Goal: Register for event/course

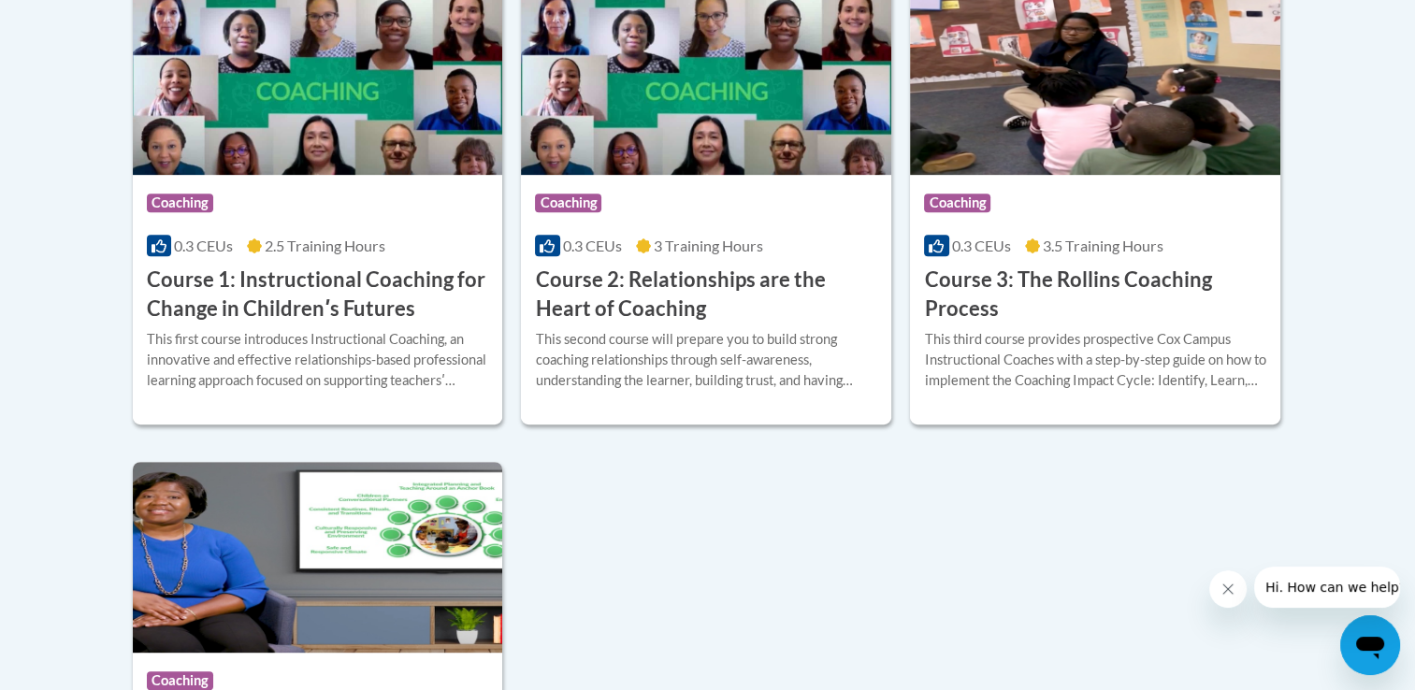
scroll to position [771, 0]
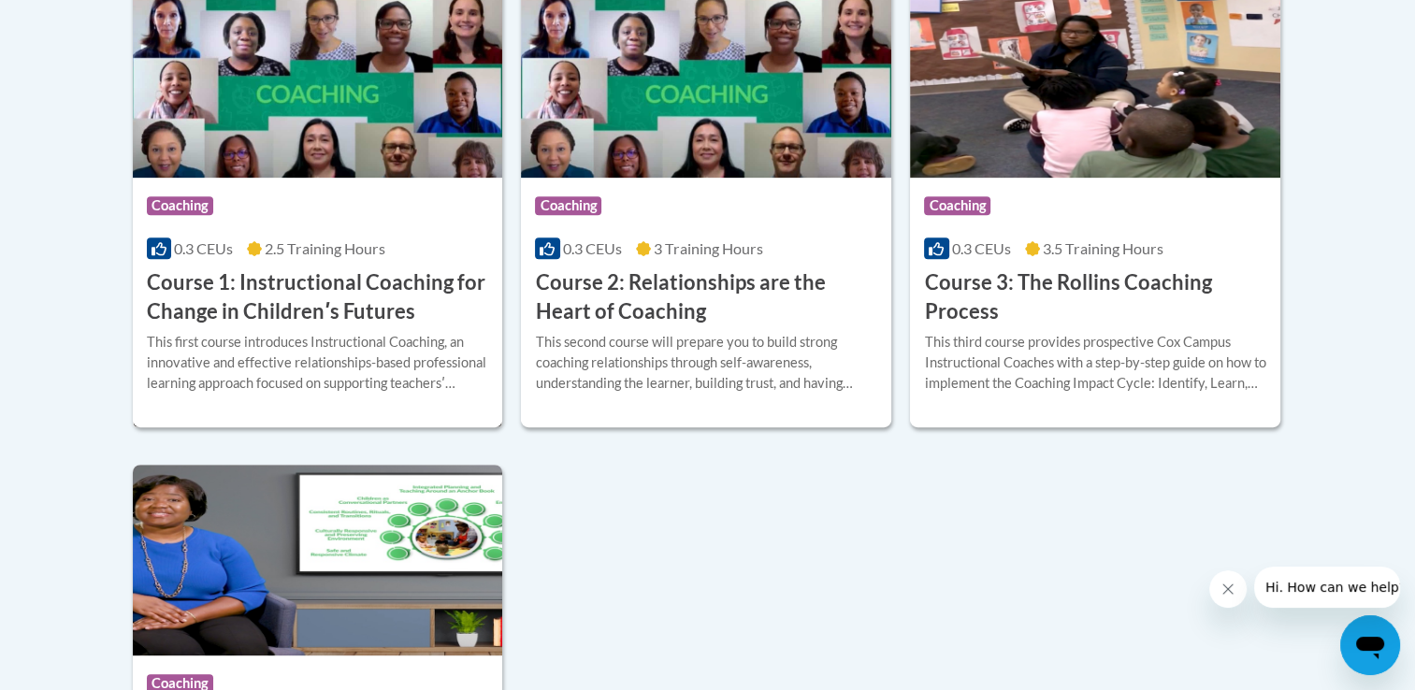
click at [419, 342] on div "This first course introduces Instructional Coaching, an innovative and effectiv…" at bounding box center [318, 363] width 342 height 62
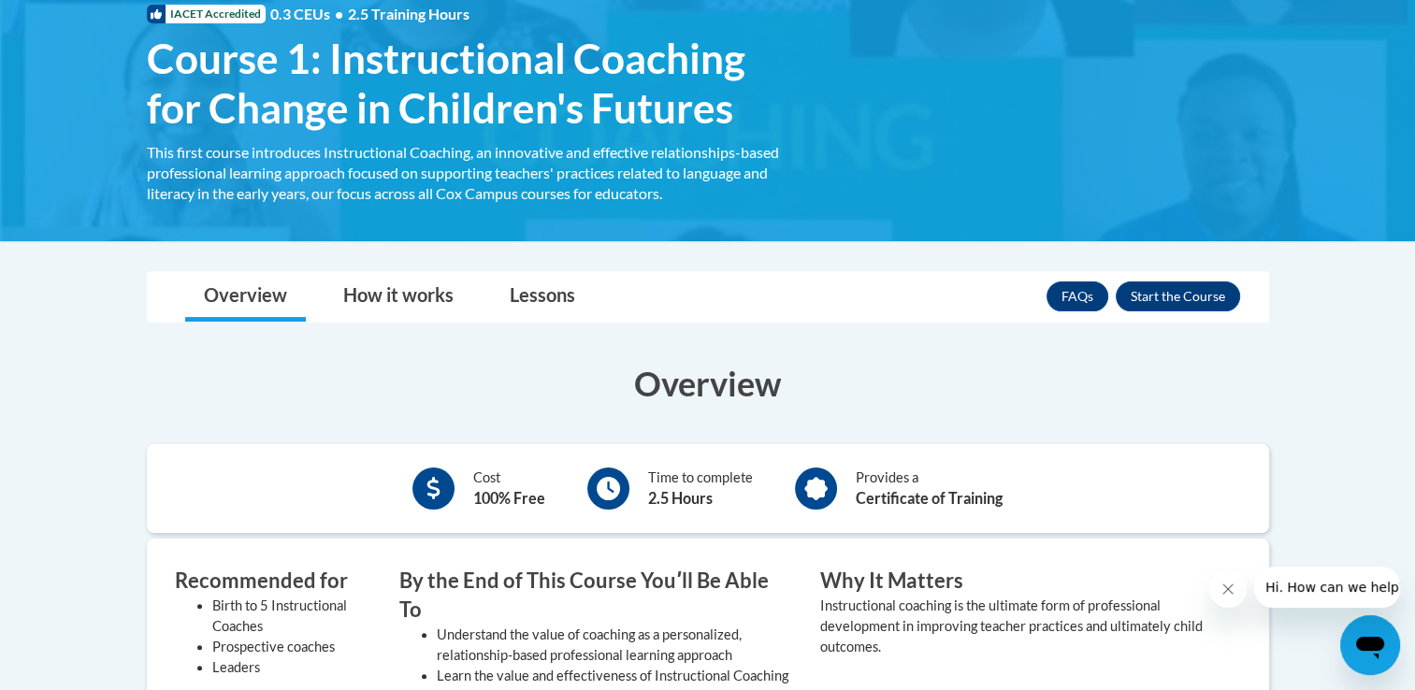
scroll to position [296, 0]
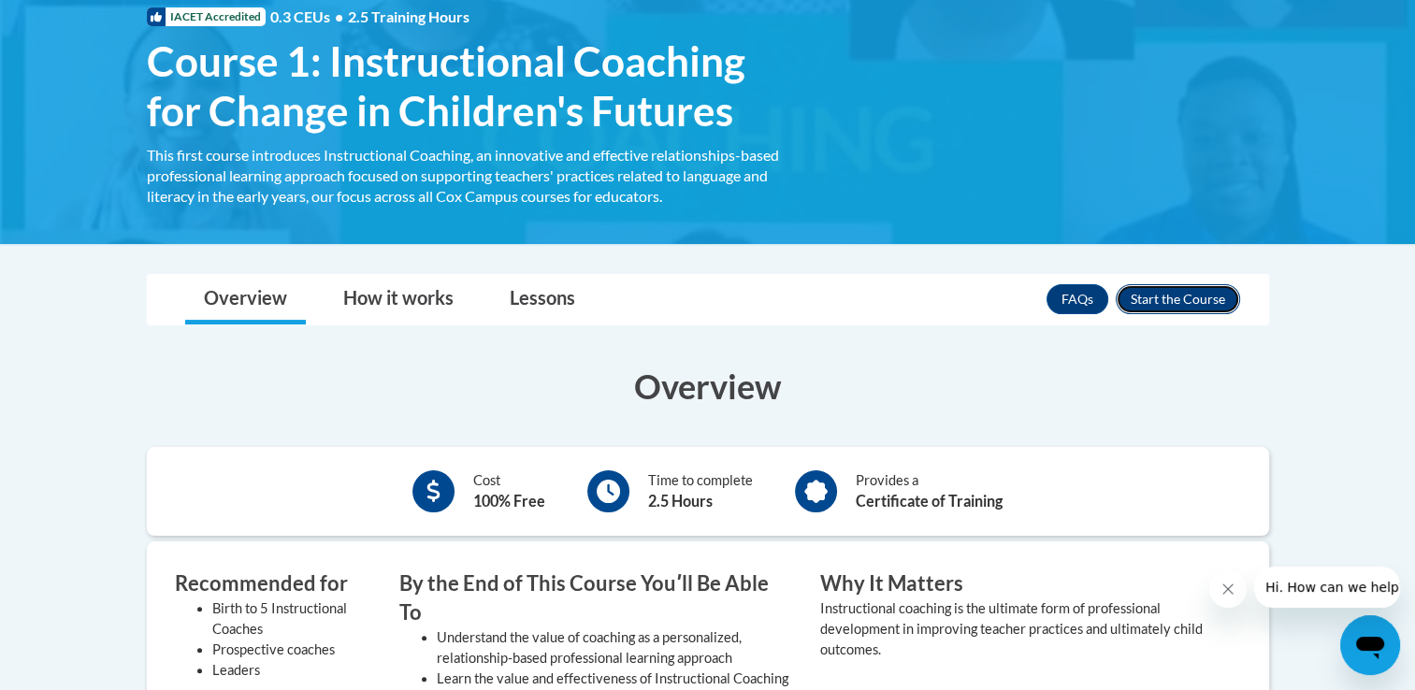
click at [1141, 307] on button "Enroll" at bounding box center [1178, 299] width 124 height 30
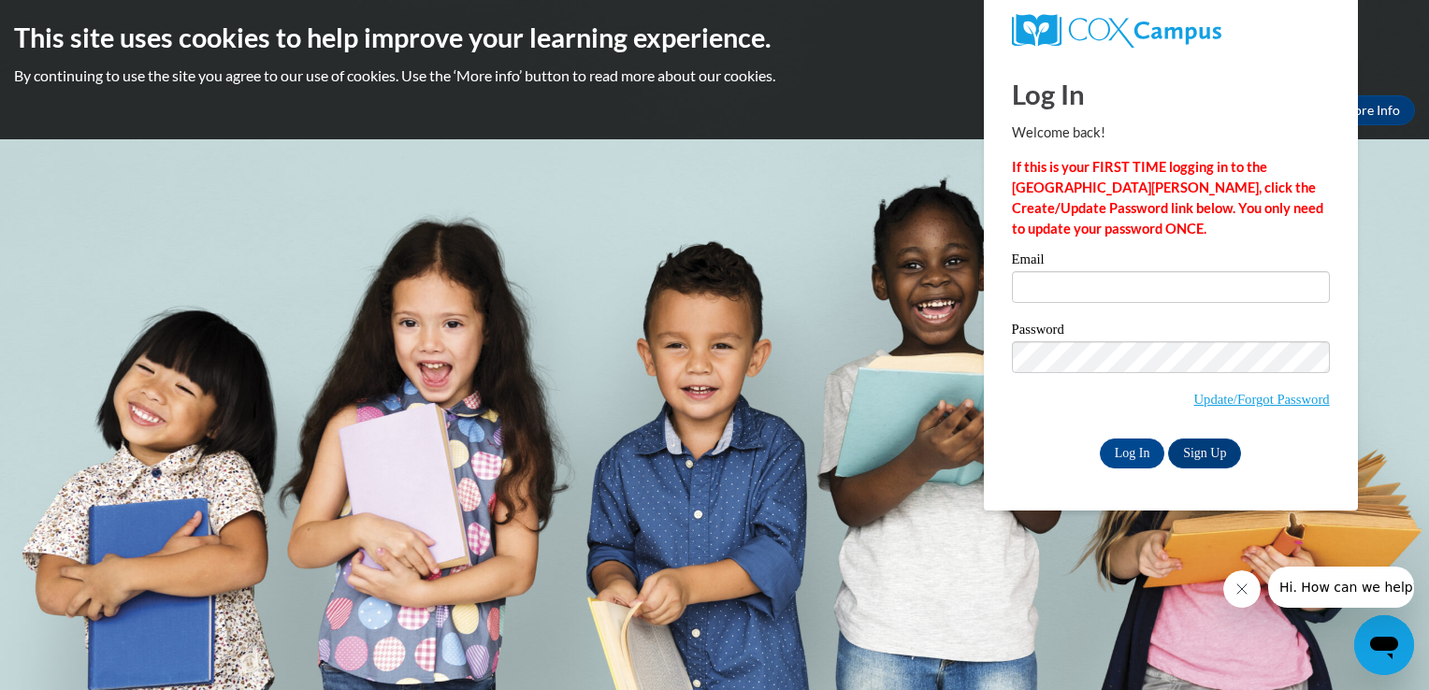
click at [898, 268] on body "This site uses cookies to help improve your learning experience. By continuing …" at bounding box center [714, 345] width 1429 height 690
click at [1392, 61] on div "This site uses cookies to help improve your learning experience. By continuing …" at bounding box center [714, 69] width 1429 height 139
click at [902, 204] on body "This site uses cookies to help improve your learning experience. By continuing …" at bounding box center [714, 345] width 1429 height 690
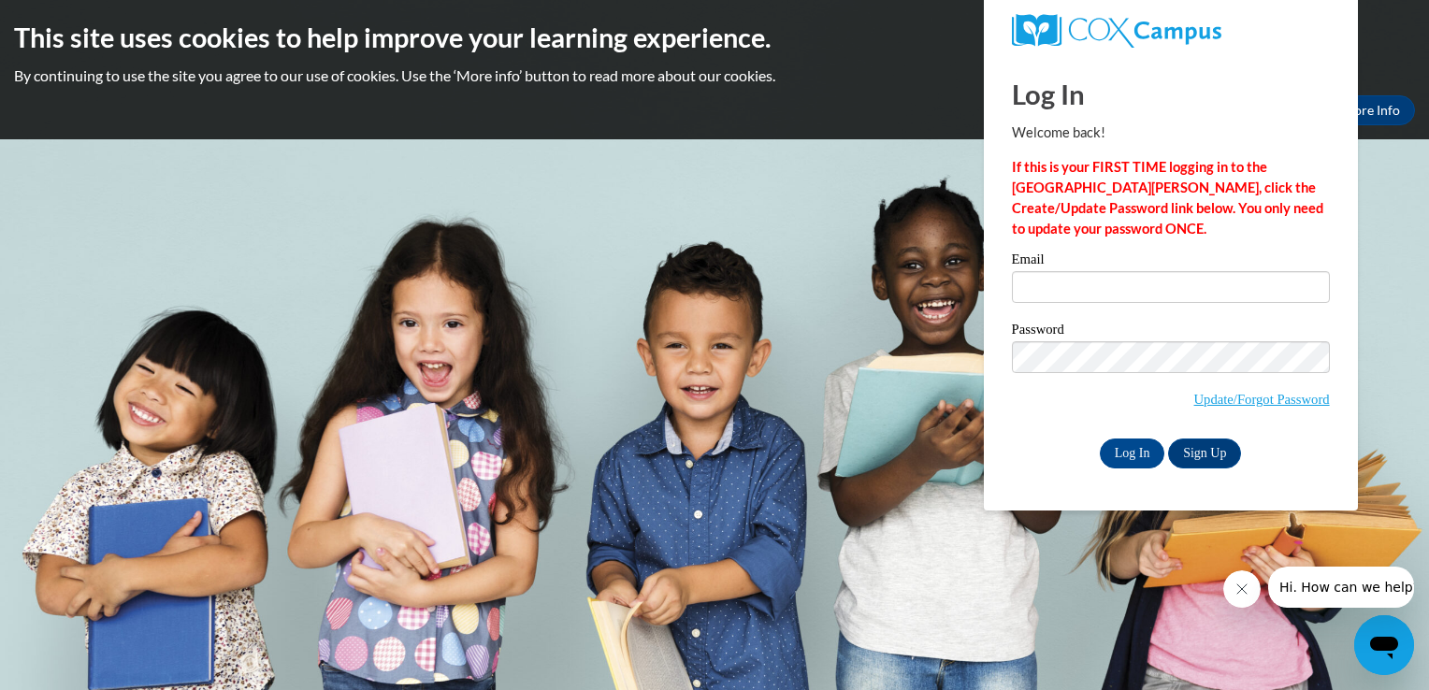
click at [902, 204] on body "This site uses cookies to help improve your learning experience. By continuing …" at bounding box center [714, 345] width 1429 height 690
click at [1216, 443] on link "Sign Up" at bounding box center [1204, 454] width 73 height 30
click at [490, 201] on body "This site uses cookies to help improve your learning experience. By continuing …" at bounding box center [714, 345] width 1429 height 690
click at [741, 251] on body "This site uses cookies to help improve your learning experience. By continuing …" at bounding box center [714, 345] width 1429 height 690
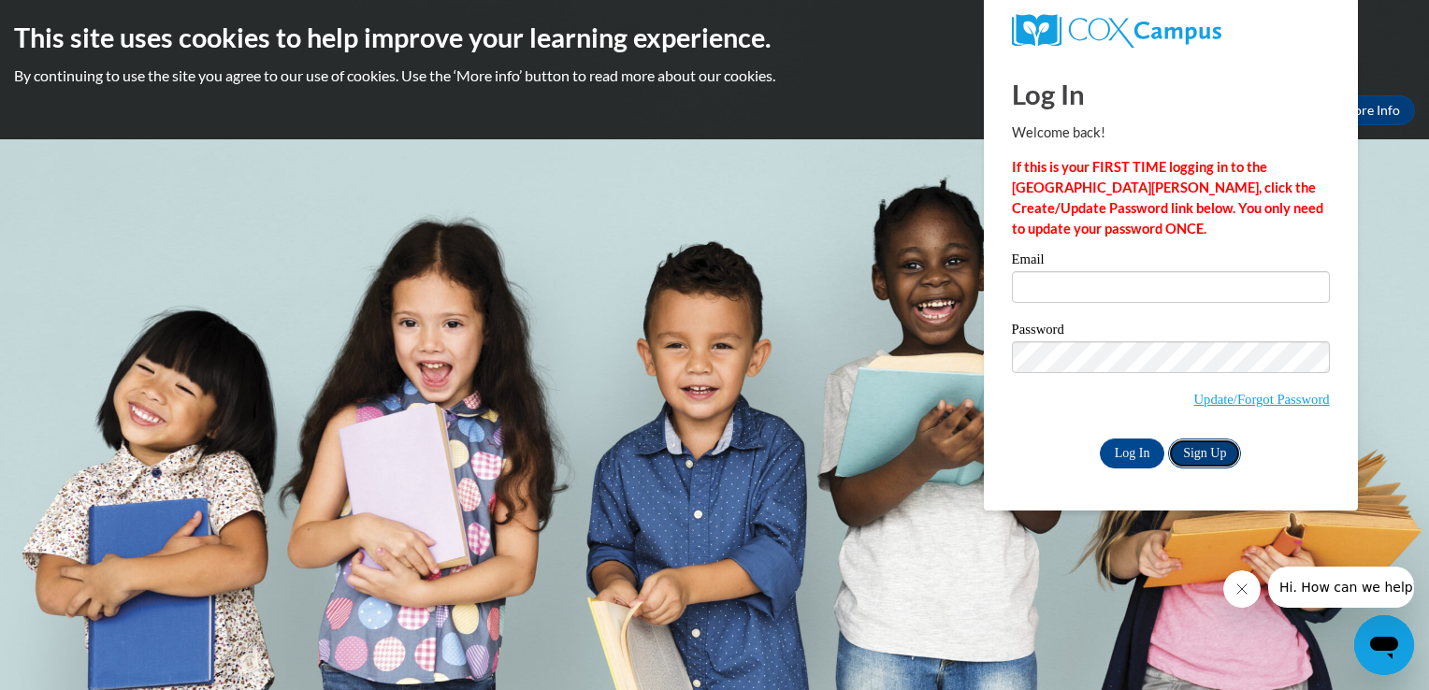
click at [1213, 455] on link "Sign Up" at bounding box center [1204, 454] width 73 height 30
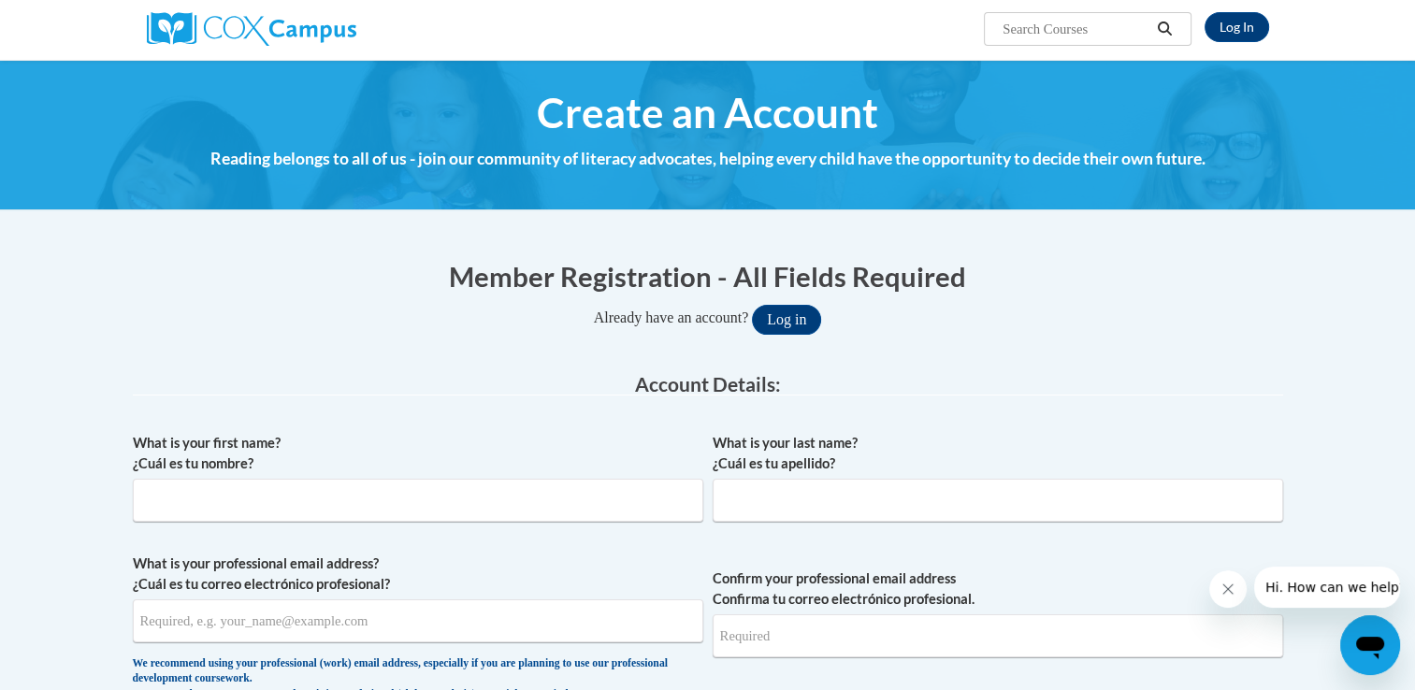
scroll to position [145, 0]
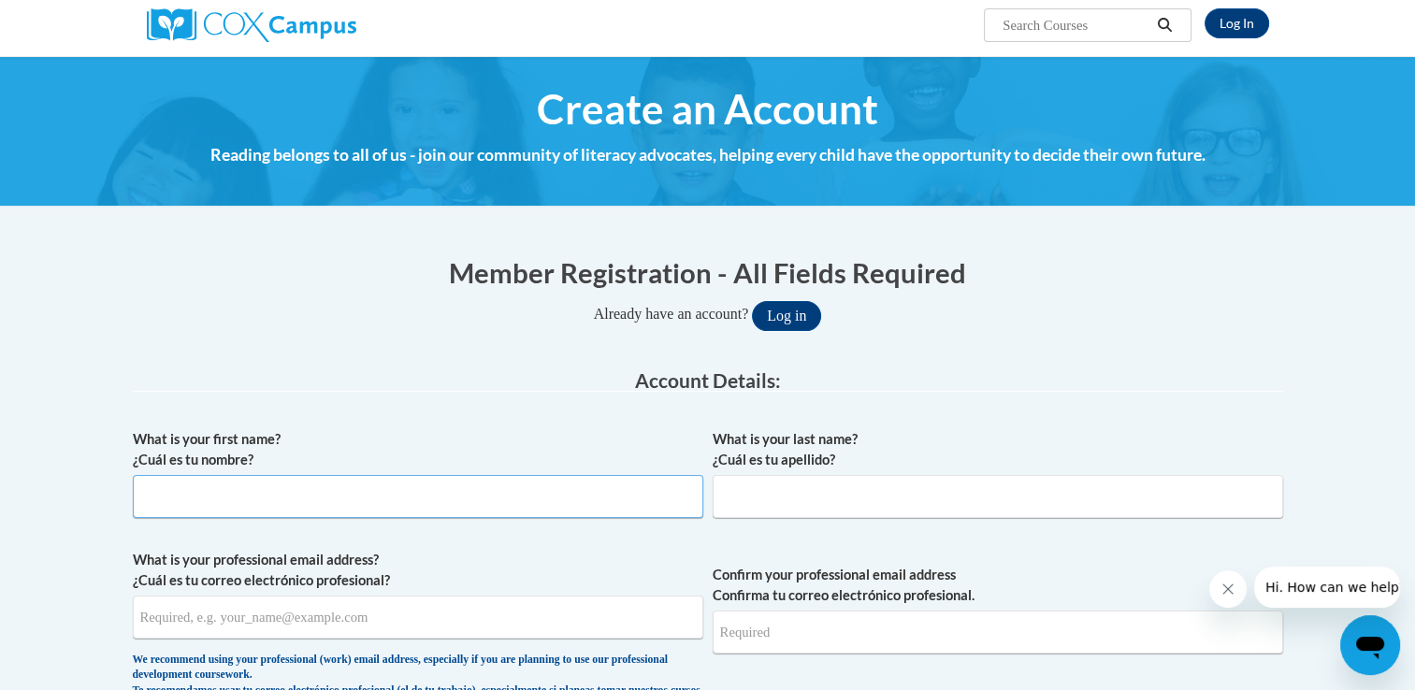
click at [402, 502] on input "What is your first name? ¿Cuál es tu nombre?" at bounding box center [418, 496] width 571 height 43
type input "Rami"
type input "Aly"
type input "Rami.Aly@charterschools.ae"
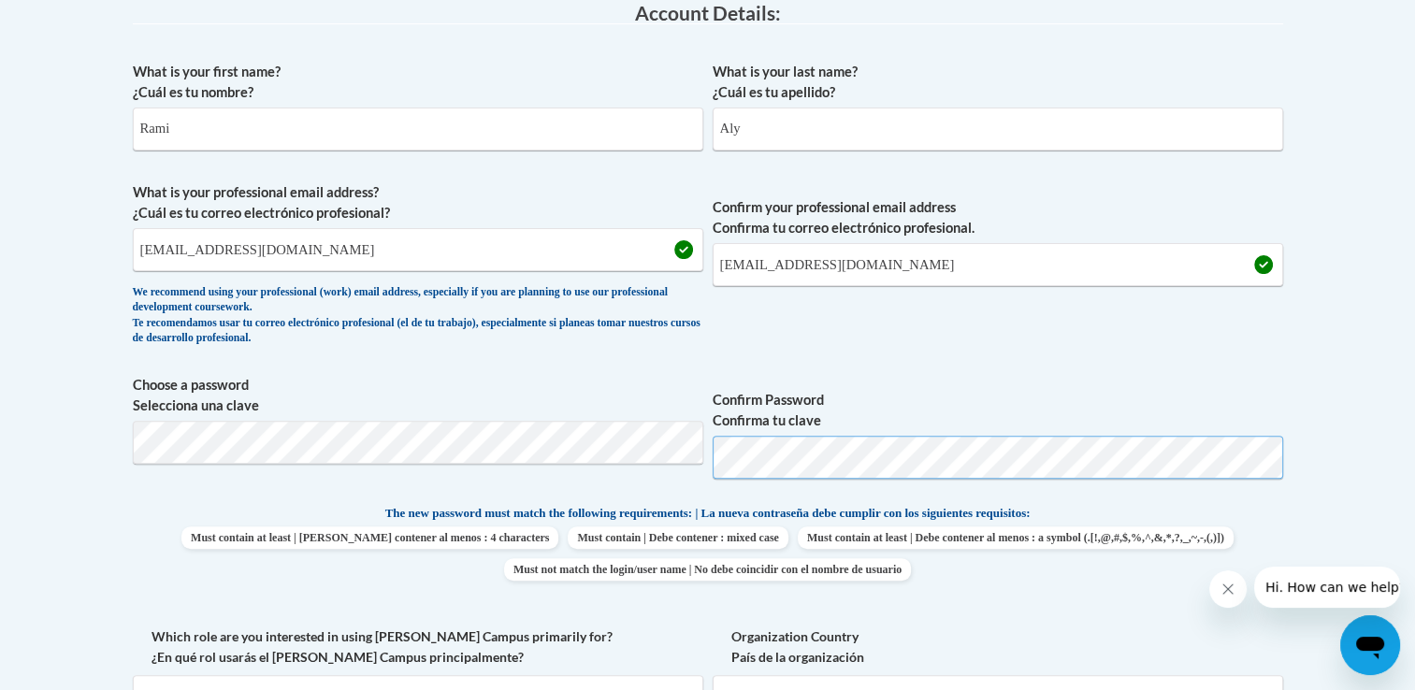
scroll to position [528, 0]
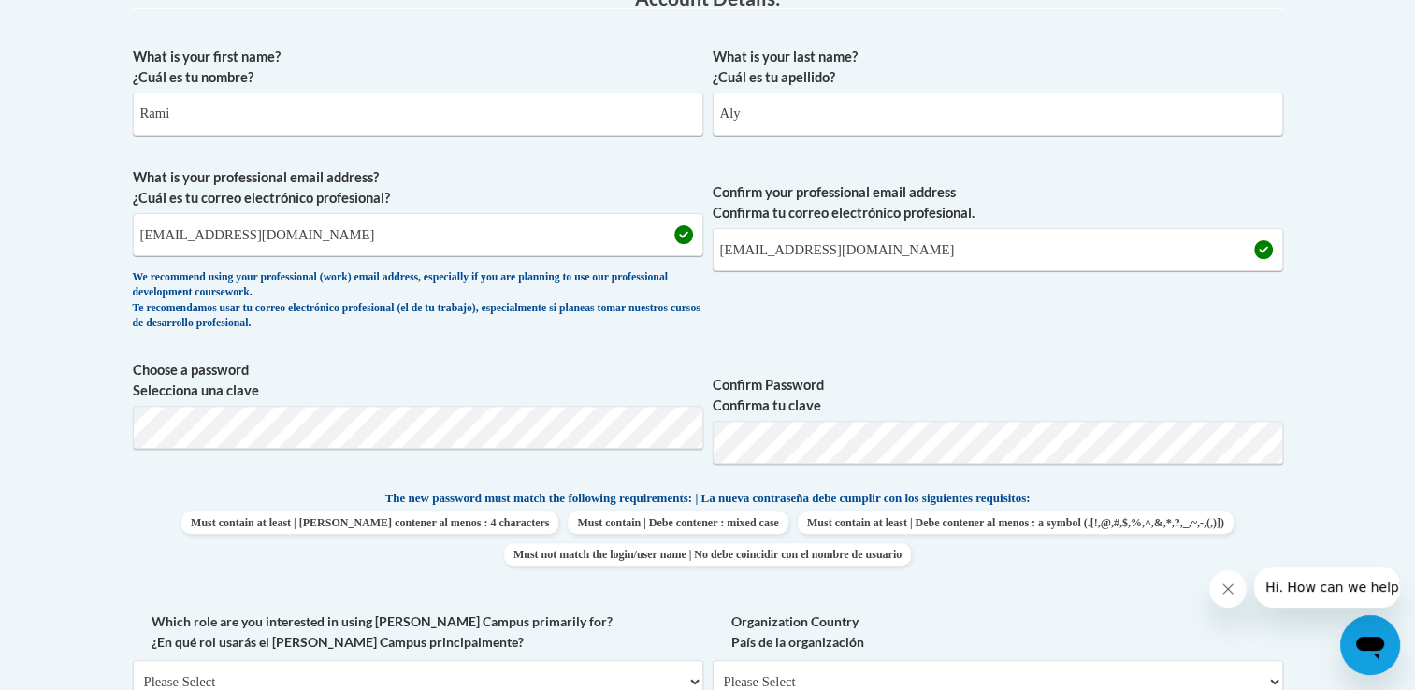
click at [1017, 342] on div "What is your first name? ¿Cuál es tu nombre? Rami What is your last name? ¿Cuál…" at bounding box center [708, 463] width 1150 height 853
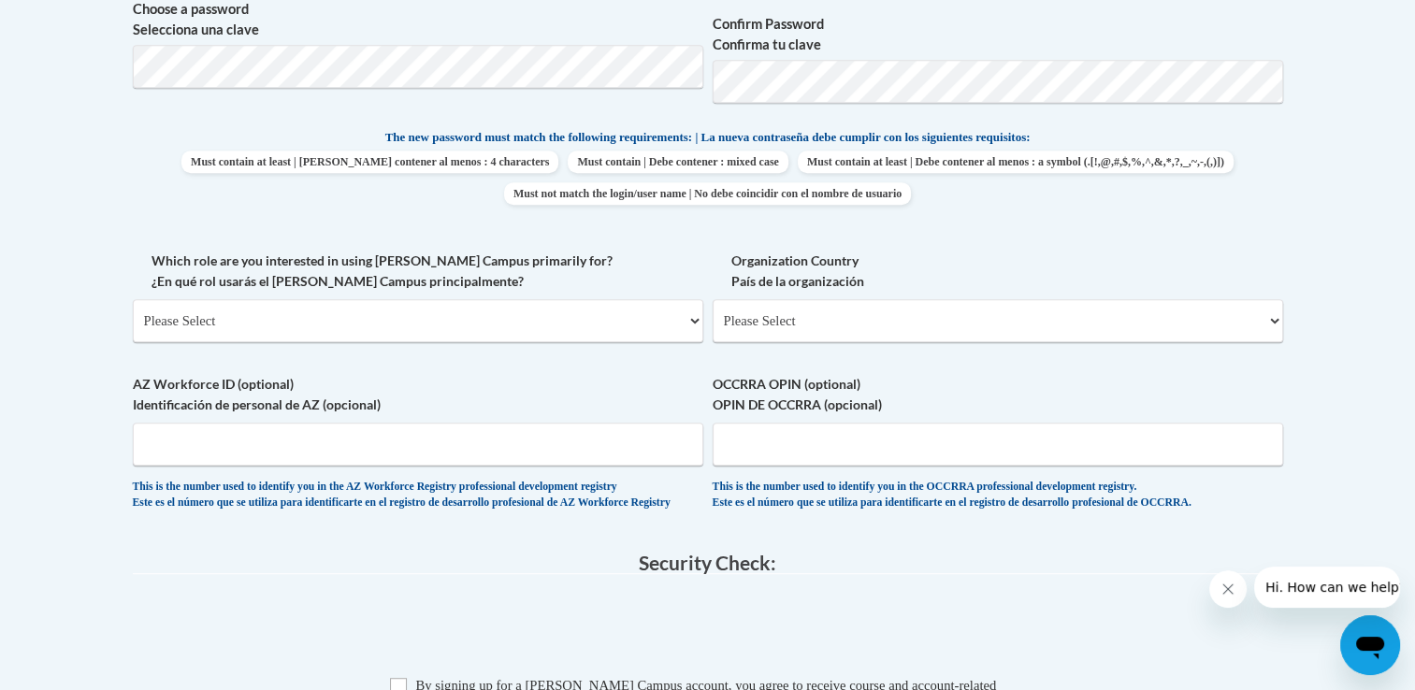
scroll to position [889, 0]
click at [469, 322] on select "Please Select College/University | Colegio/Universidad Community/Nonprofit Part…" at bounding box center [418, 319] width 571 height 43
select select "fbf2d438-af2f-41f8-98f1-81c410e29de3"
click at [133, 298] on select "Please Select College/University | Colegio/Universidad Community/Nonprofit Part…" at bounding box center [418, 319] width 571 height 43
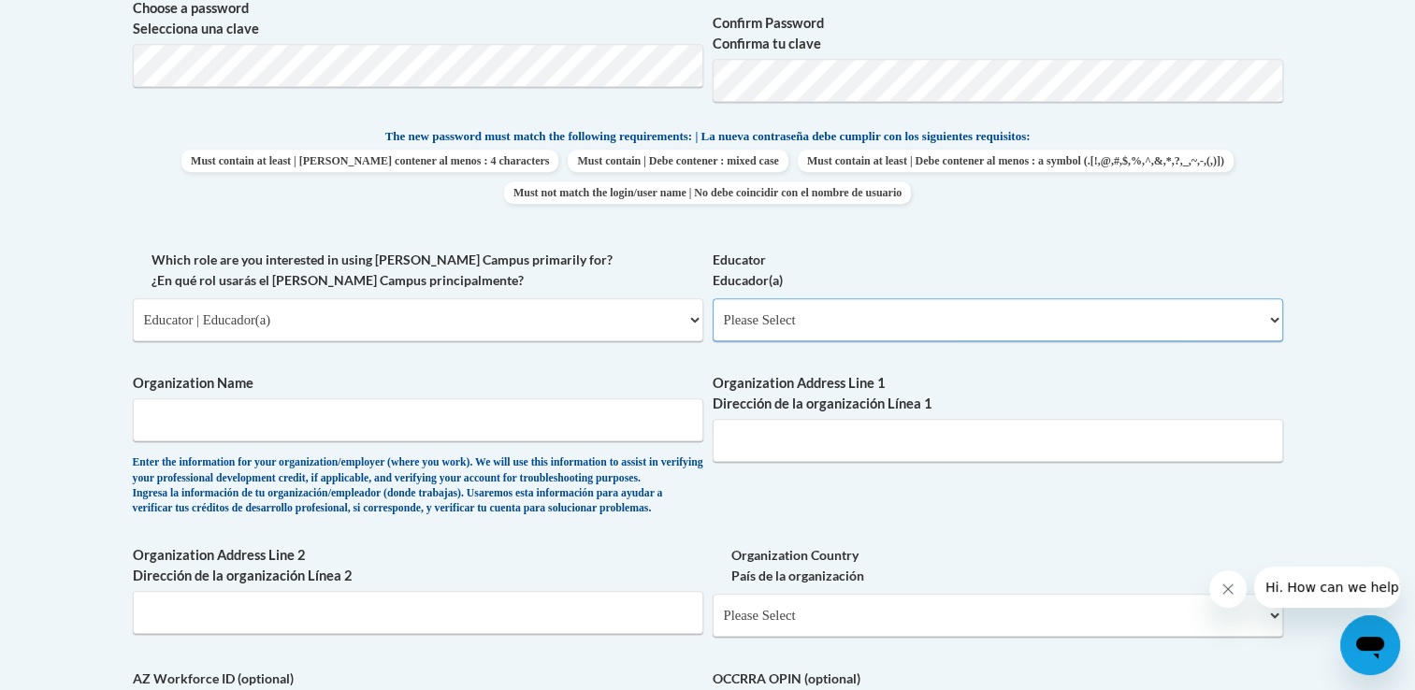
click at [788, 327] on select "Please Select Early Learning/Daycare Teacher/Family Home Care Provider | Maestr…" at bounding box center [998, 319] width 571 height 43
select select "67563ca1-16dc-4830-a7b3-94a34bed3689"
click at [713, 298] on select "Please Select Early Learning/Daycare Teacher/Family Home Care Provider | Maestr…" at bounding box center [998, 319] width 571 height 43
click at [544, 439] on input "Organization Name" at bounding box center [418, 419] width 571 height 43
type input "Ain Al Fayda School"
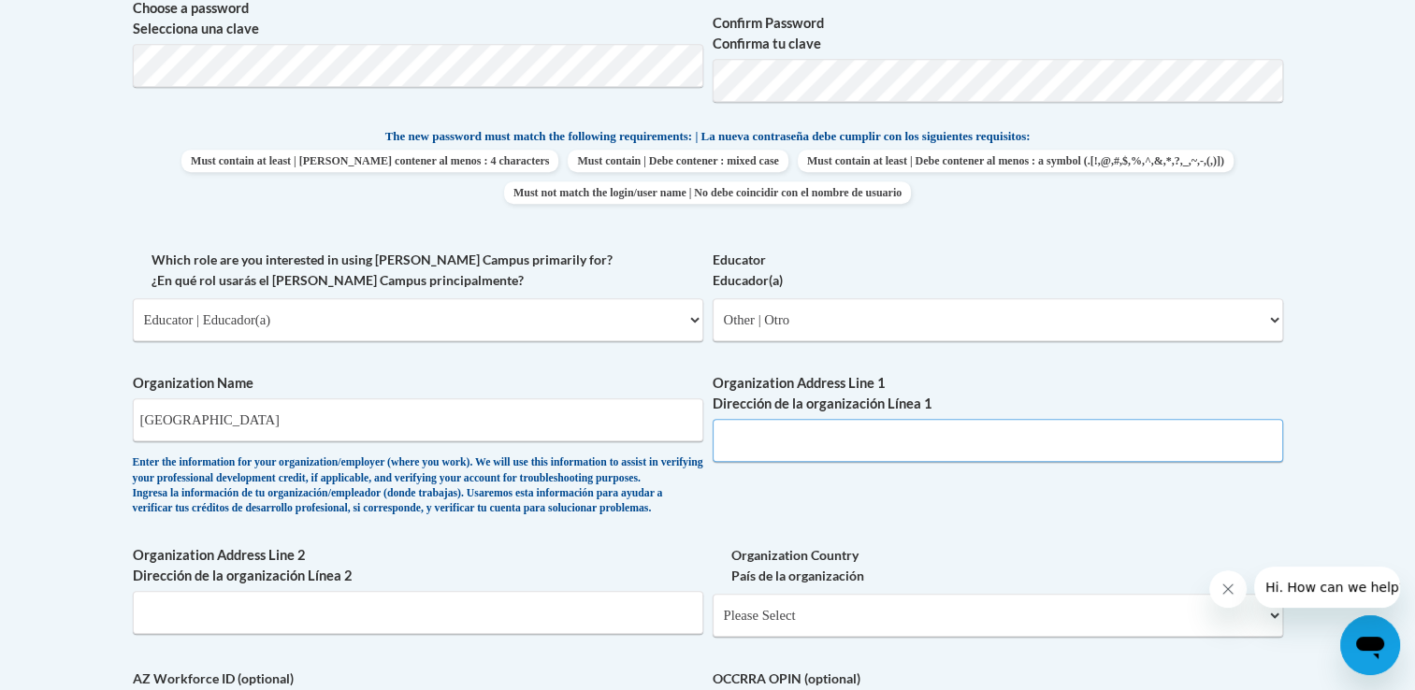
click at [776, 443] on input "Organization Address Line 1 Dirección de la organización Línea 1" at bounding box center [998, 440] width 571 height 43
click at [846, 512] on div "What is your first name? ¿Cuál es tu nombre? Rami What is your last name? ¿Cuál…" at bounding box center [708, 249] width 1150 height 1149
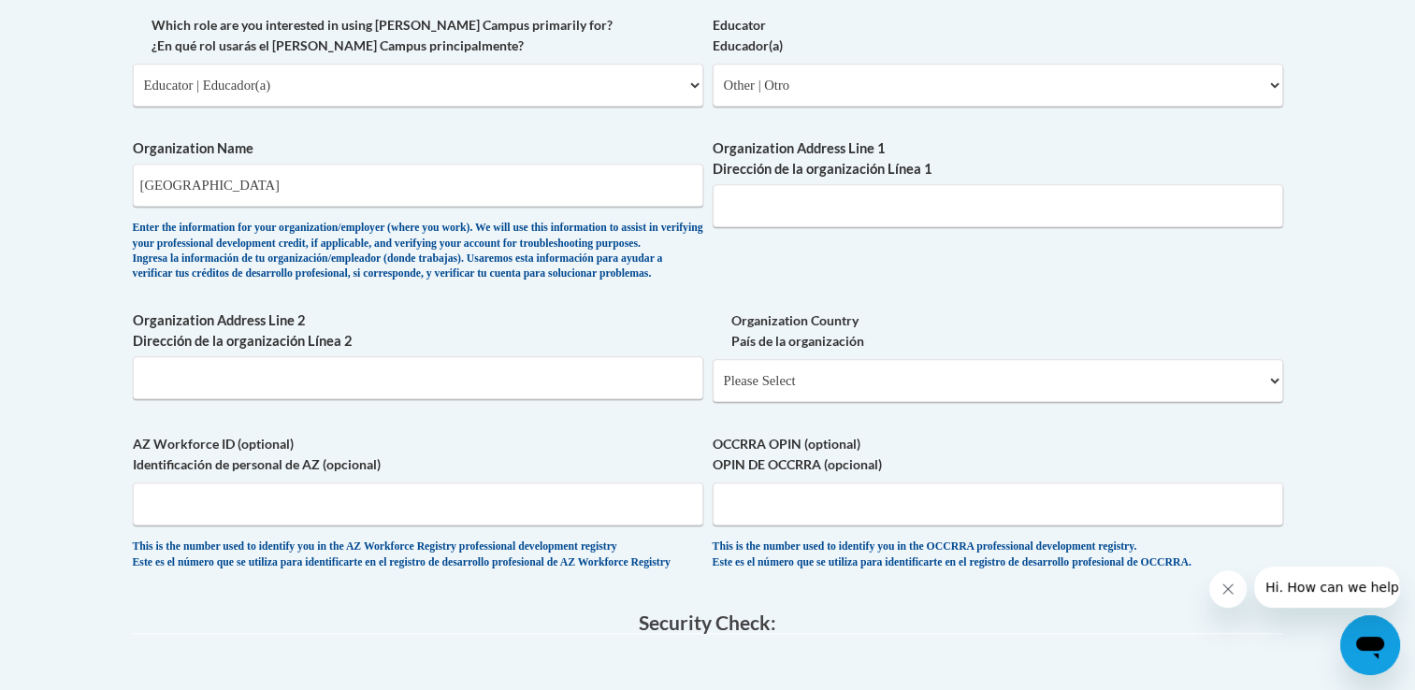
scroll to position [1129, 0]
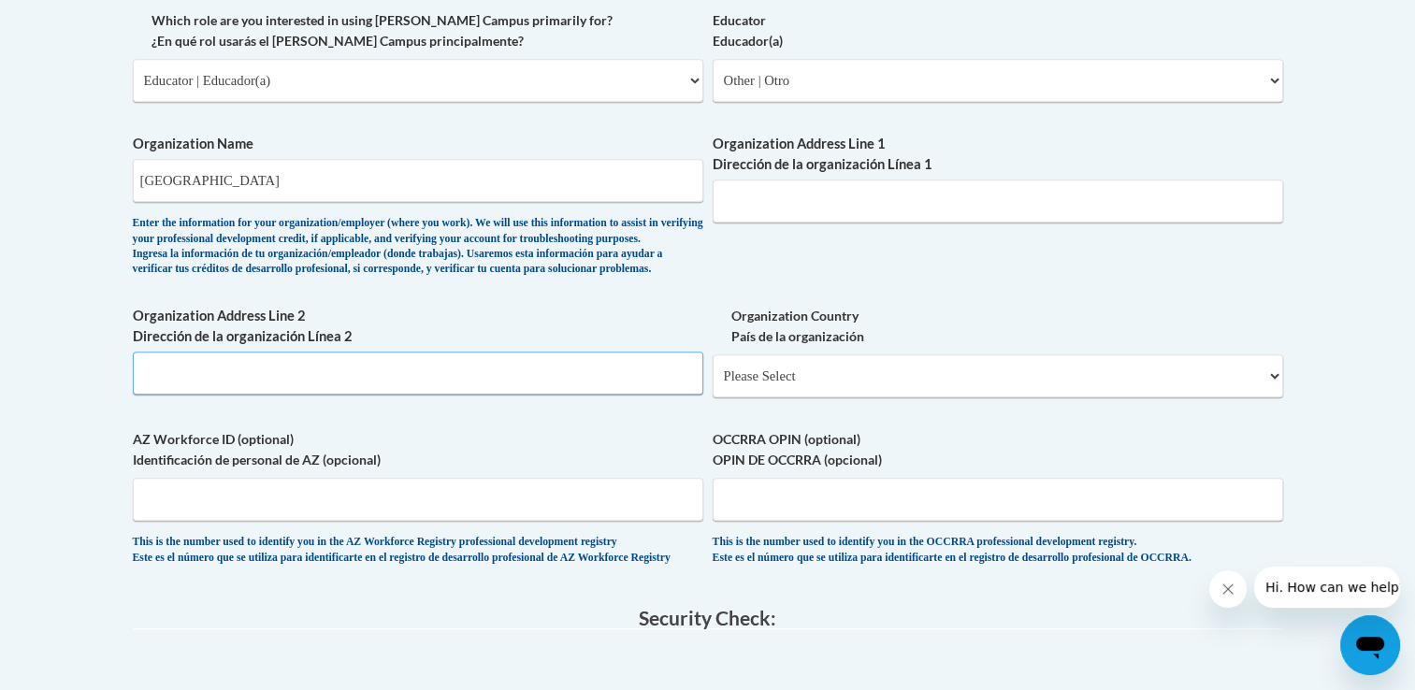
click at [549, 395] on input "Organization Address Line 2 Dirección de la organización Línea 2" at bounding box center [418, 373] width 571 height 43
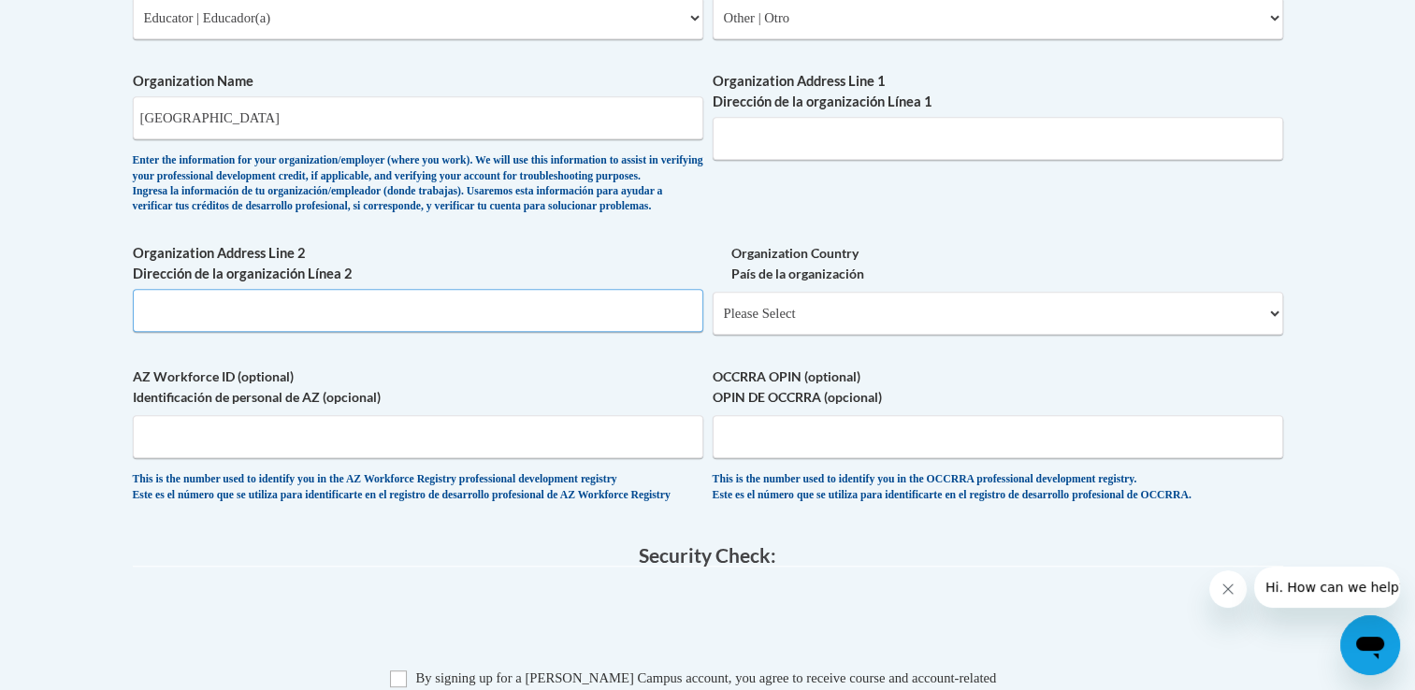
scroll to position [1193, 0]
click at [832, 334] on select "Please Select United States | Estados Unidos Outside of the United States | Fue…" at bounding box center [998, 312] width 571 height 43
select select "2ba6c5f2-6ab4-47b5-9408-0a73ae60d186"
click at [713, 321] on select "Please Select United States | Estados Unidos Outside of the United States | Fue…" at bounding box center [998, 312] width 571 height 43
select select
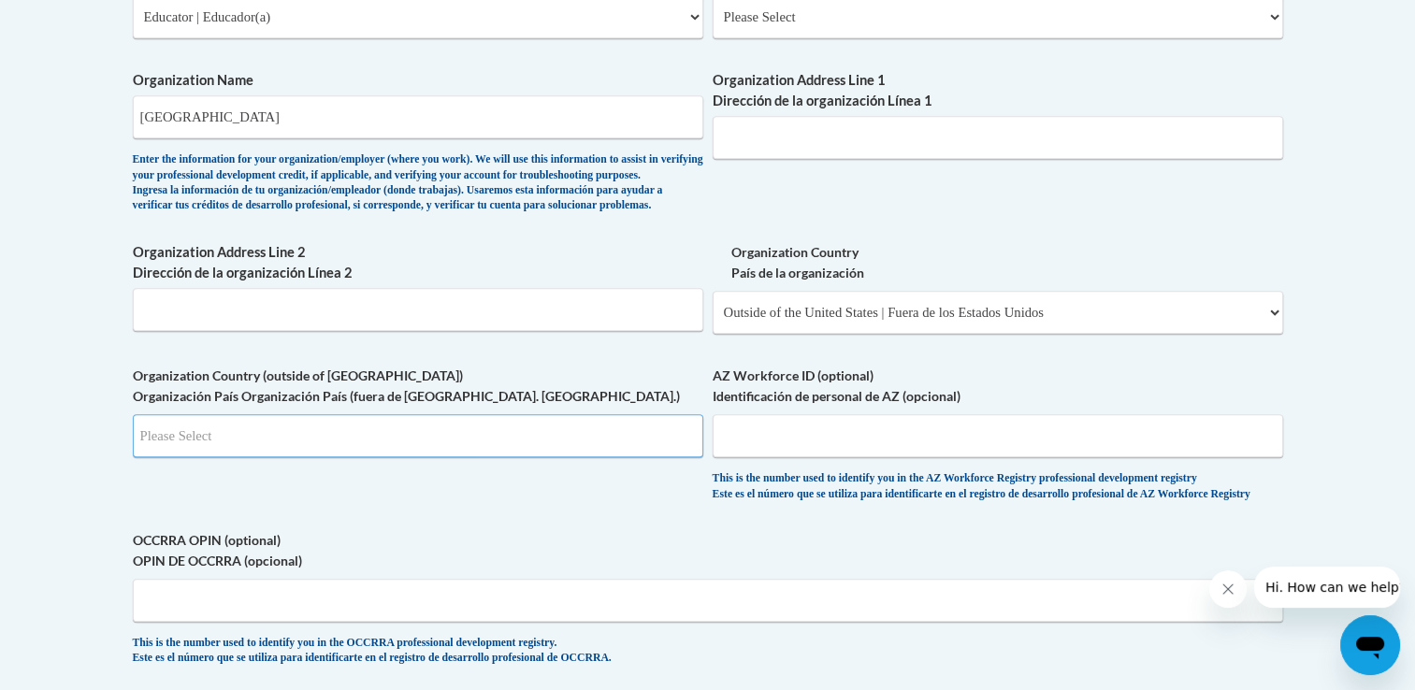
click at [612, 457] on input "Search" at bounding box center [418, 435] width 571 height 43
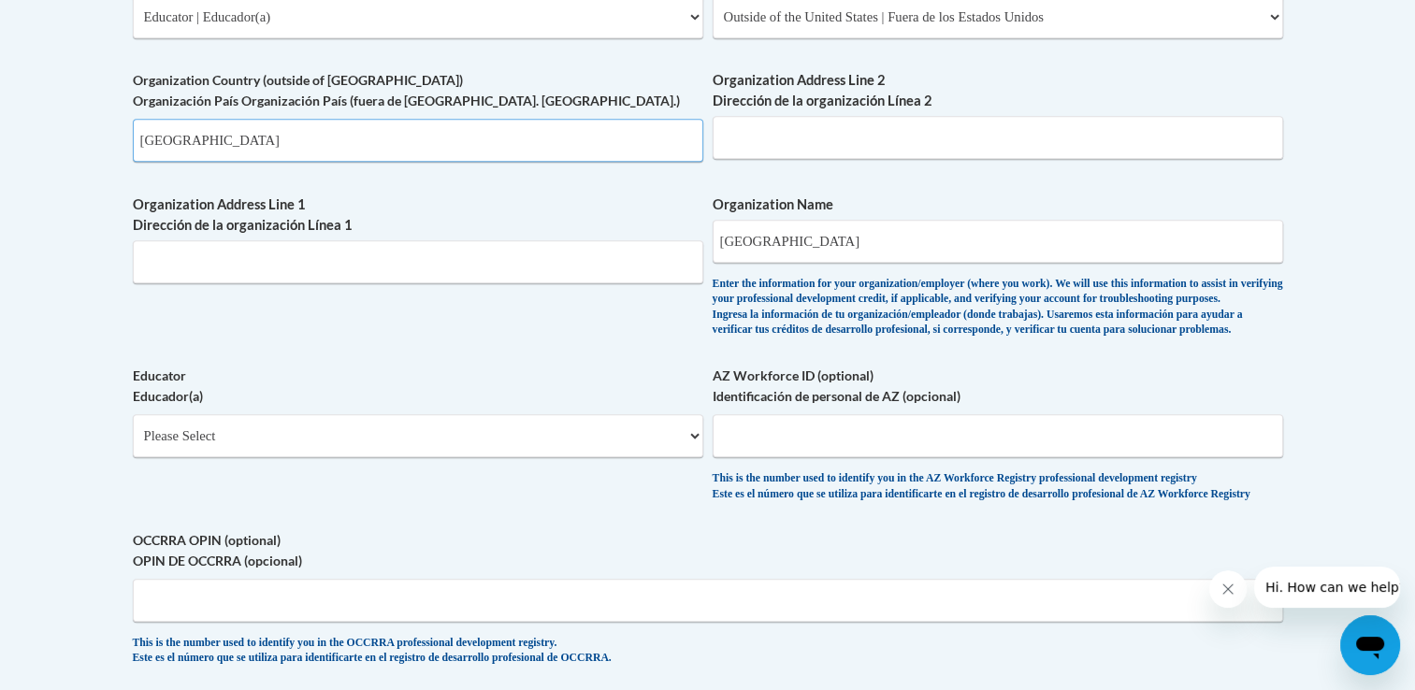
click at [677, 146] on input "UAE" at bounding box center [418, 140] width 571 height 43
click at [507, 150] on input "UAE" at bounding box center [418, 140] width 571 height 43
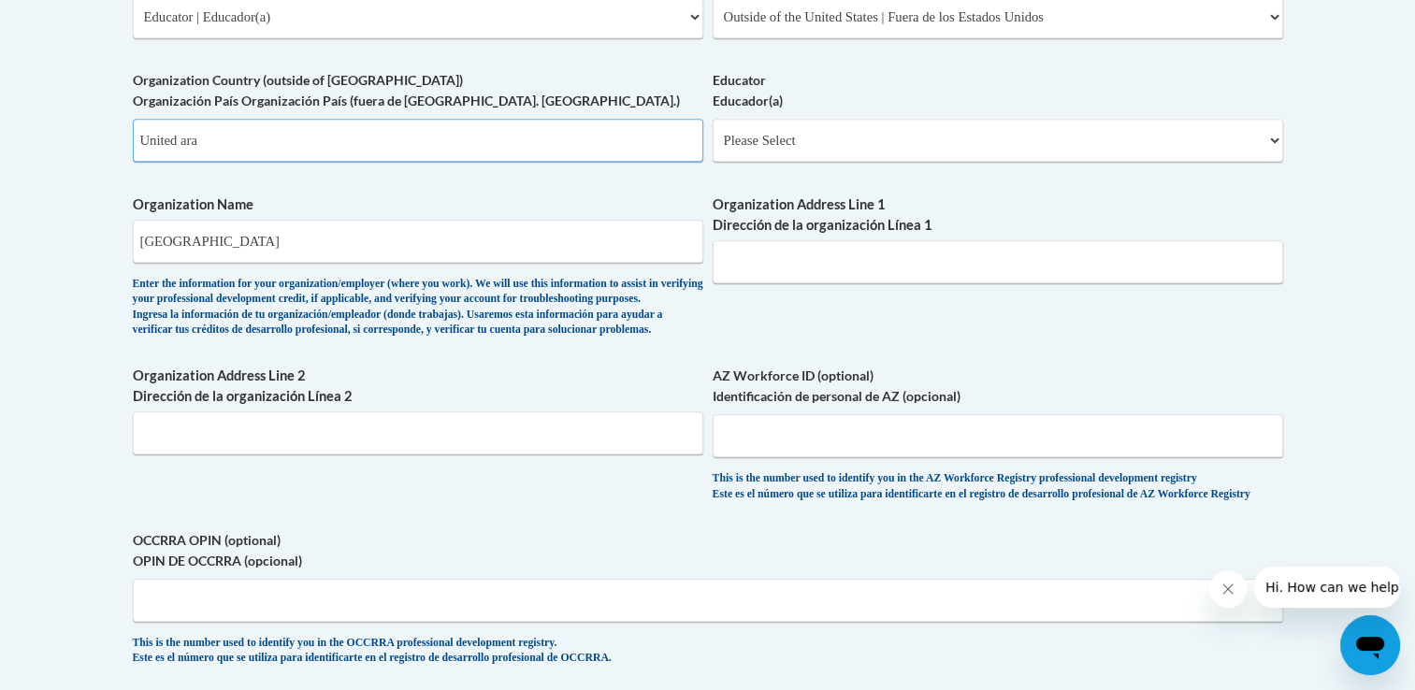
type input "AE"
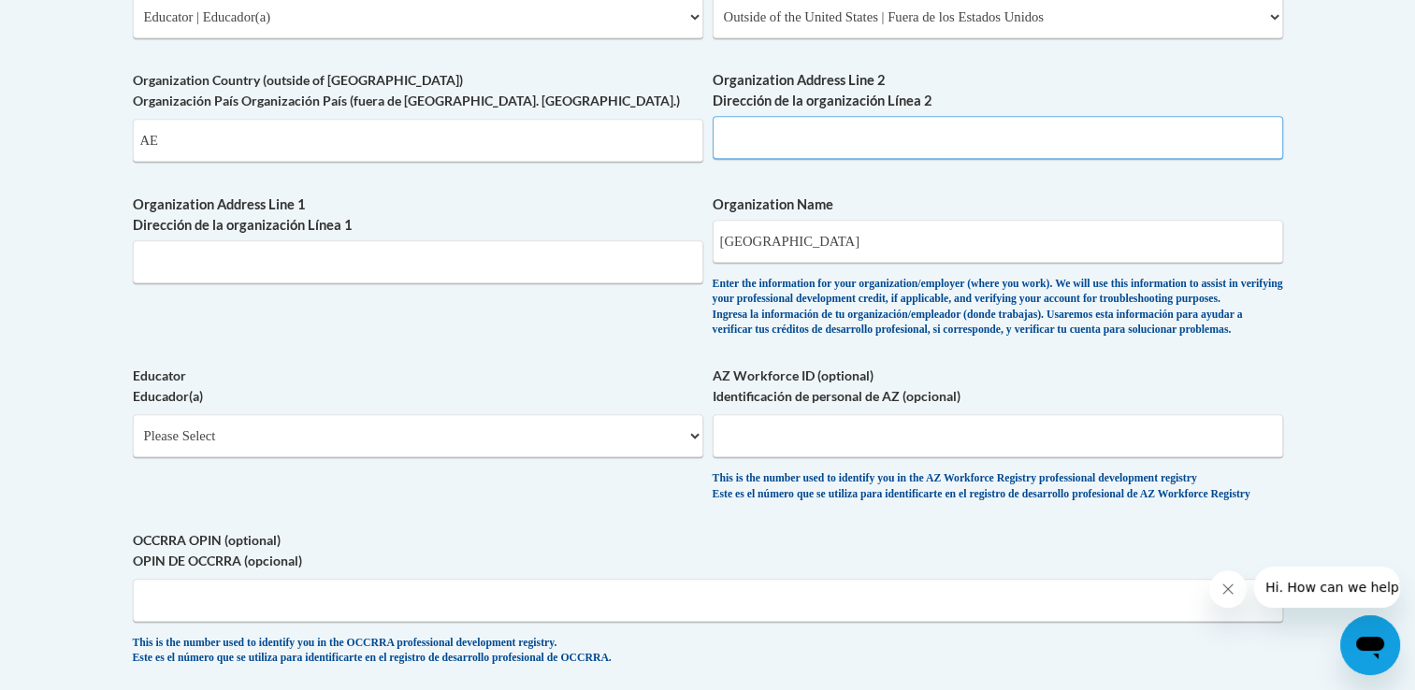
click at [784, 142] on input "Organization Address Line 2 Dirección de la organización Línea 2" at bounding box center [998, 137] width 571 height 43
drag, startPoint x: 910, startPoint y: 132, endPoint x: 759, endPoint y: 143, distance: 151.9
click at [759, 143] on input "Al Ain - Hili Complex -Altweela" at bounding box center [998, 137] width 571 height 43
type input "Al Ain"
click at [565, 203] on label "Organization Address Line 1 Dirección de la organización Línea 1" at bounding box center [418, 215] width 571 height 41
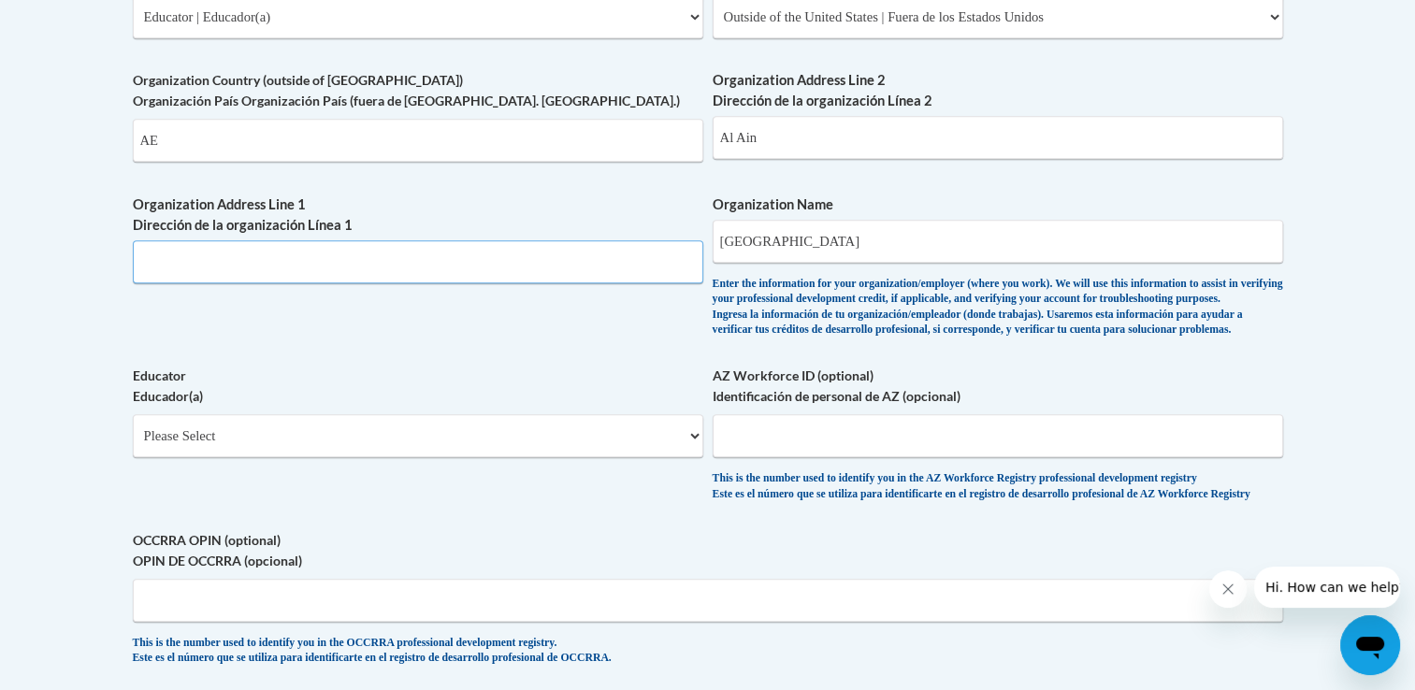
click at [565, 240] on input "Organization Address Line 1 Dirección de la organización Línea 1" at bounding box center [418, 261] width 571 height 43
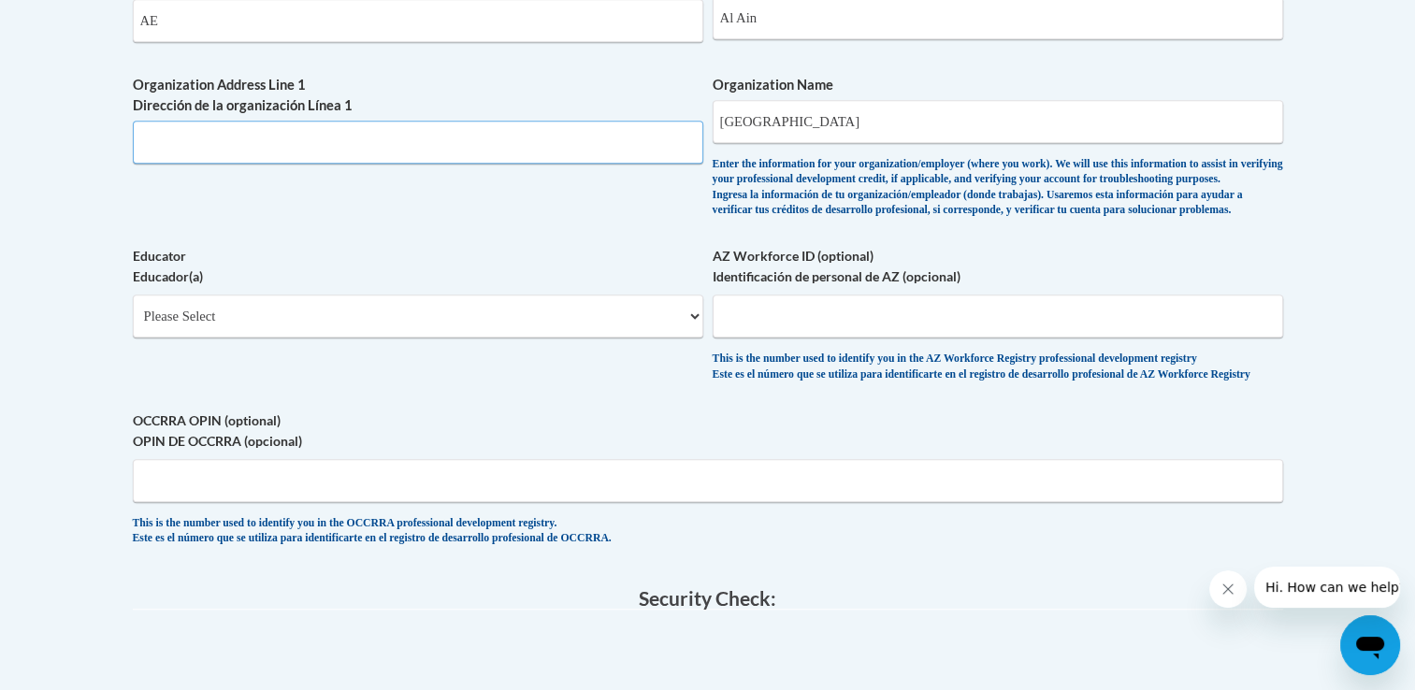
scroll to position [1362, 0]
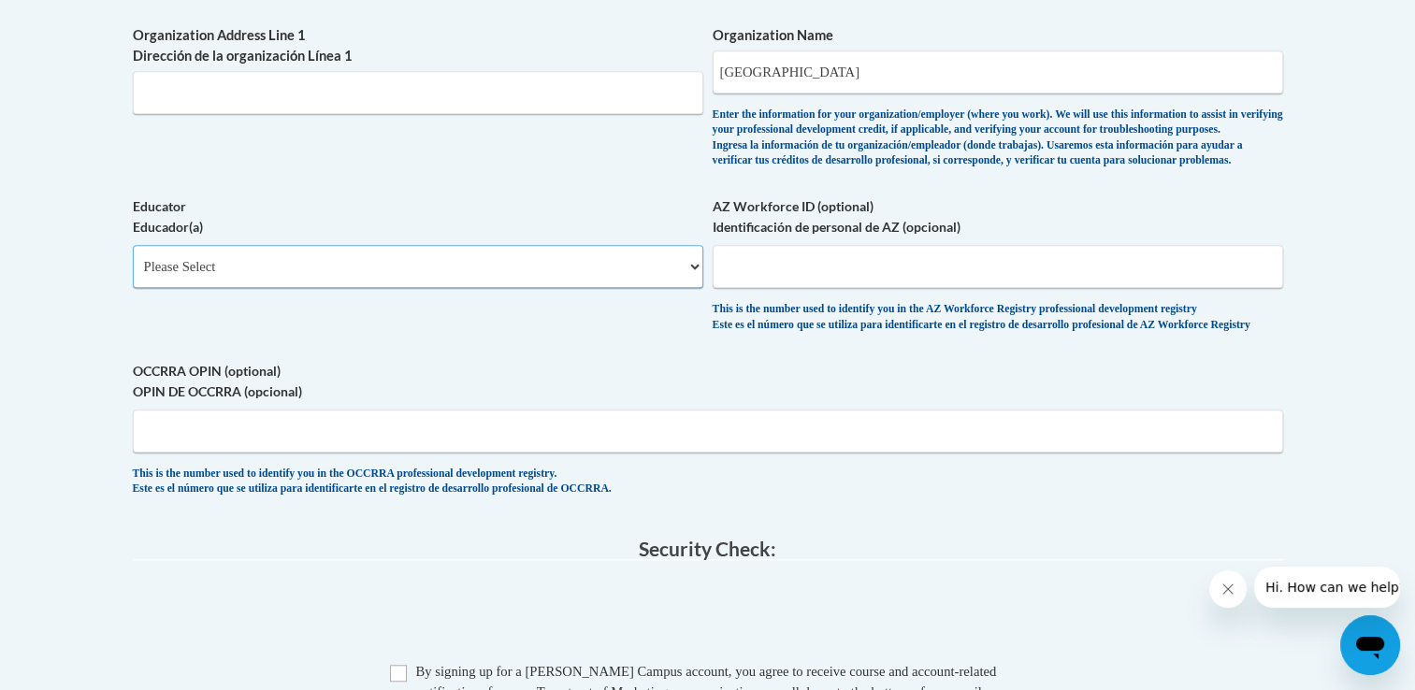
click at [557, 288] on select "Please Select Early Learning/Daycare Teacher/Family Home Care Provider | Maestr…" at bounding box center [418, 266] width 571 height 43
select select "67563ca1-16dc-4830-a7b3-94a34bed3689"
click at [133, 276] on select "Please Select Early Learning/Daycare Teacher/Family Home Care Provider | Maestr…" at bounding box center [418, 266] width 571 height 43
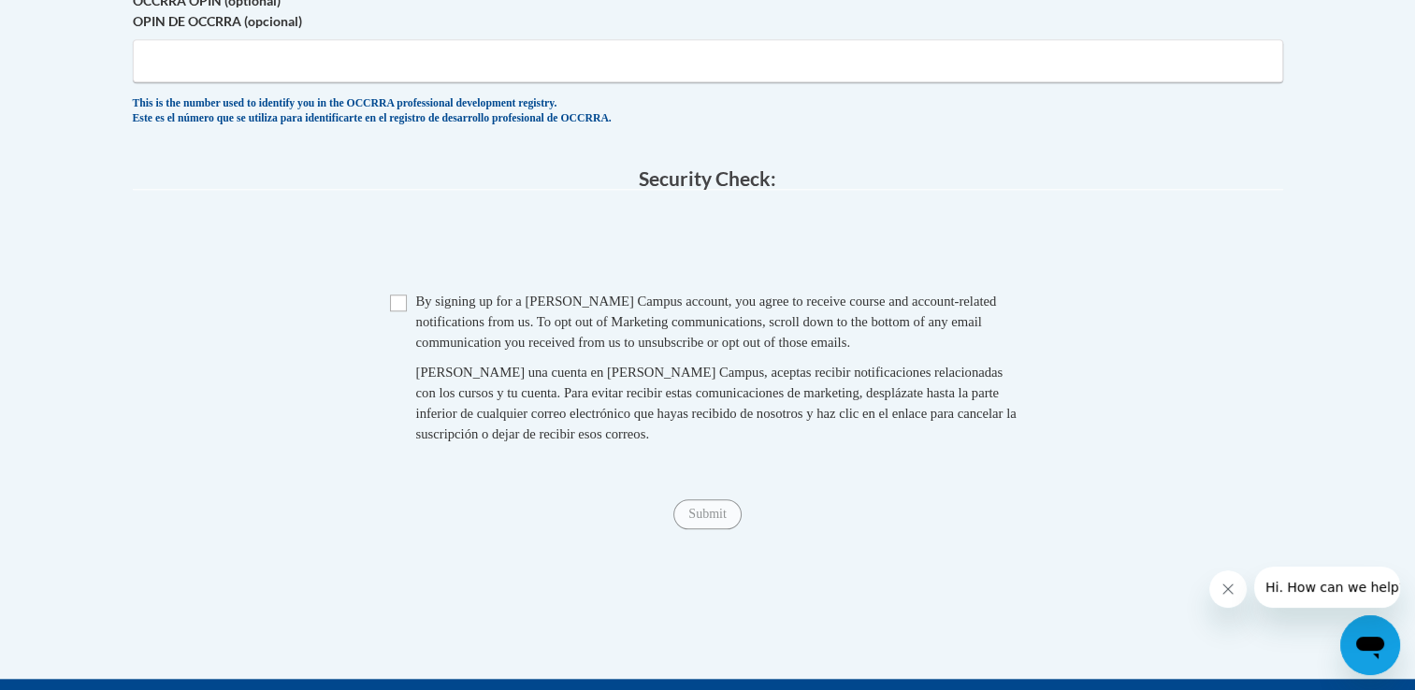
scroll to position [1732, 0]
click at [401, 311] on input "Checkbox" at bounding box center [398, 303] width 17 height 17
checkbox input "true"
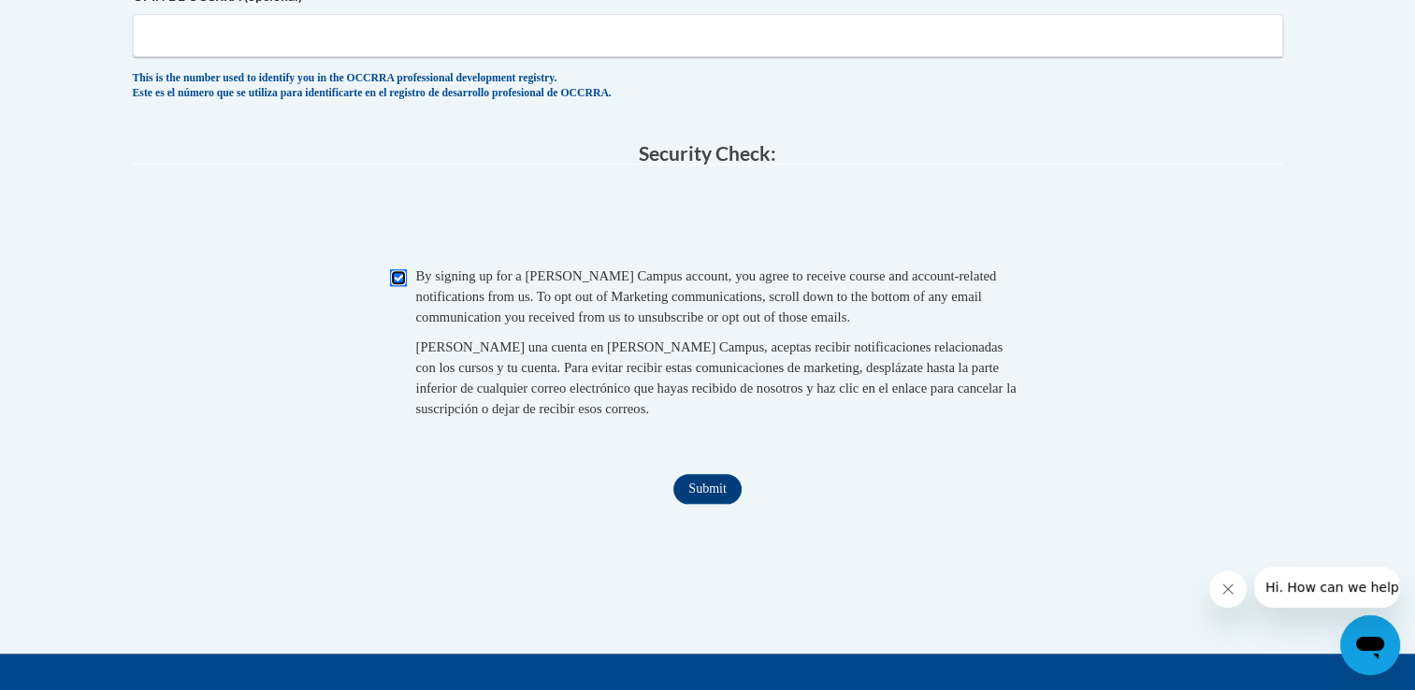
scroll to position [1752, 0]
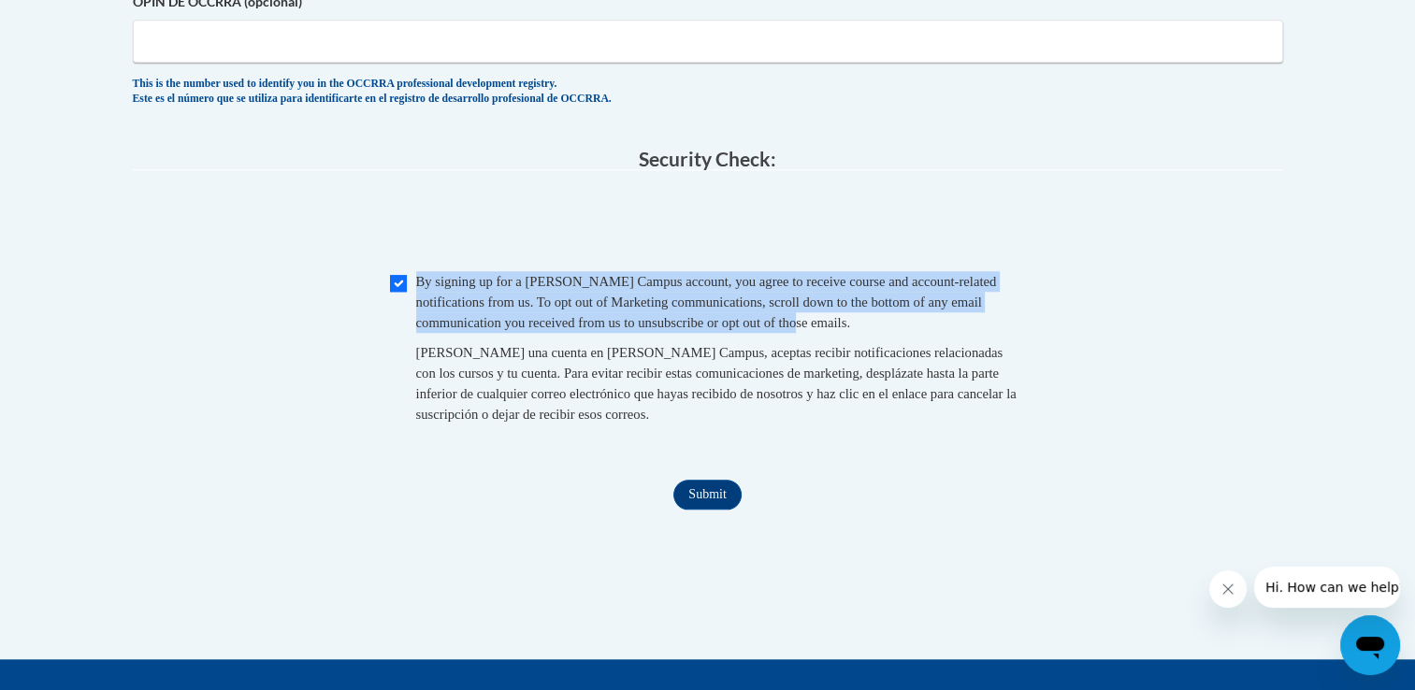
drag, startPoint x: 417, startPoint y: 322, endPoint x: 937, endPoint y: 368, distance: 522.1
click at [937, 333] on div "By signing up for a Cox Campus account, you agree to receive course and account…" at bounding box center [721, 302] width 610 height 62
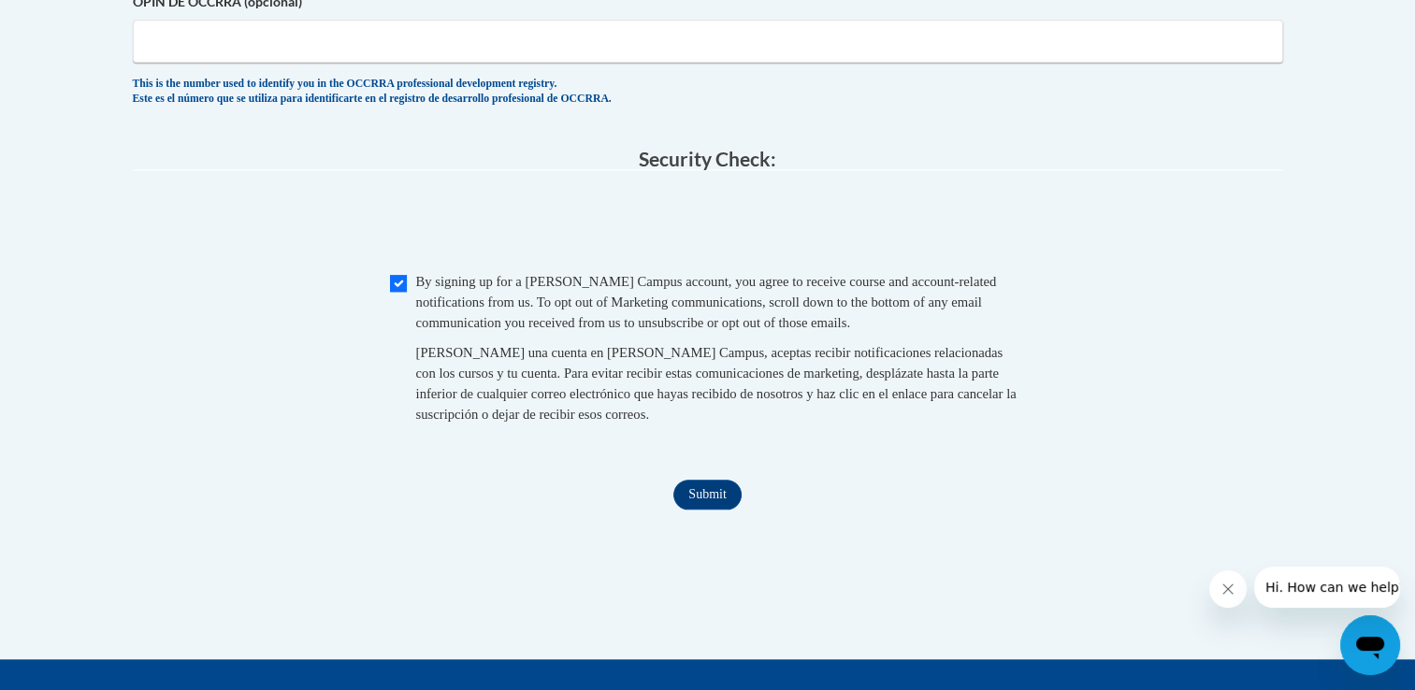
click at [952, 510] on div "Submit Submit" at bounding box center [708, 495] width 1150 height 30
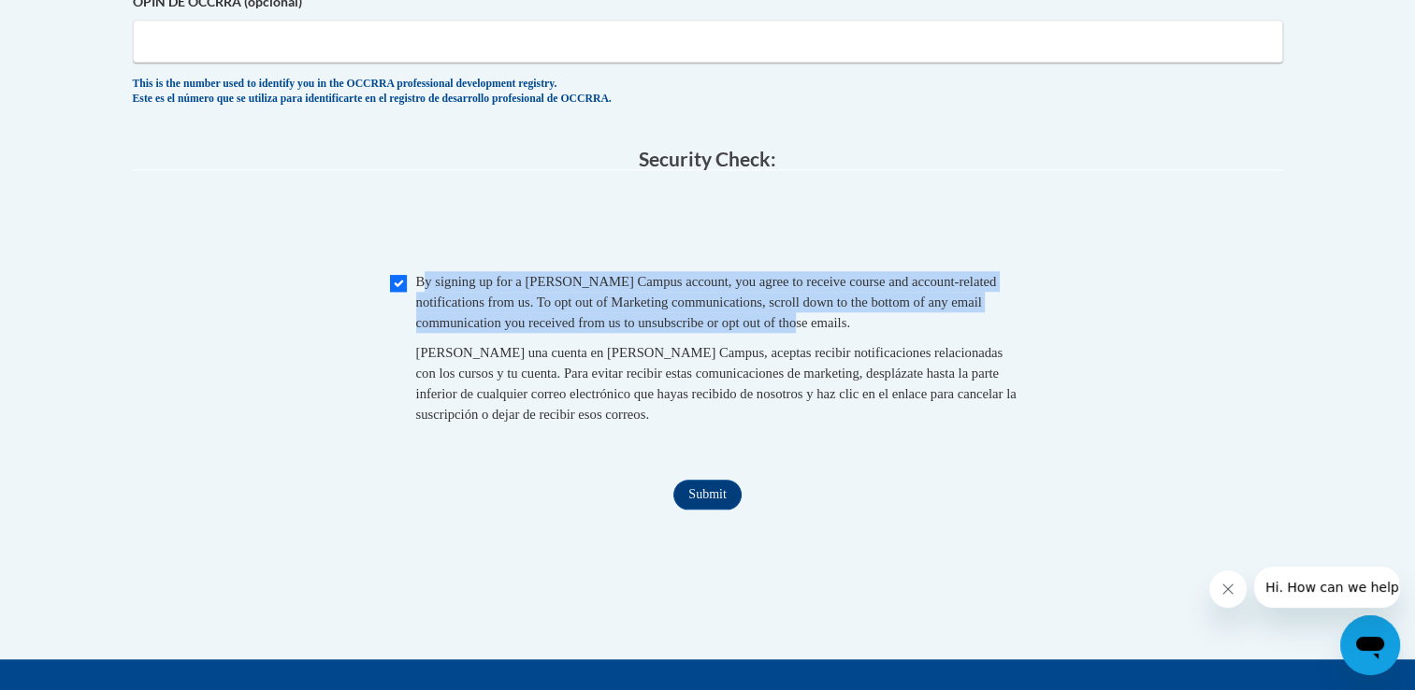
drag, startPoint x: 421, startPoint y: 318, endPoint x: 997, endPoint y: 375, distance: 579.0
click at [997, 333] on div "By signing up for a Cox Campus account, you agree to receive course and account…" at bounding box center [721, 302] width 610 height 62
drag, startPoint x: 415, startPoint y: 320, endPoint x: 950, endPoint y: 372, distance: 537.6
click at [950, 333] on div "By signing up for a Cox Campus account, you agree to receive course and account…" at bounding box center [721, 302] width 610 height 62
copy span "By signing up for a Cox Campus account, you agree to receive course and account…"
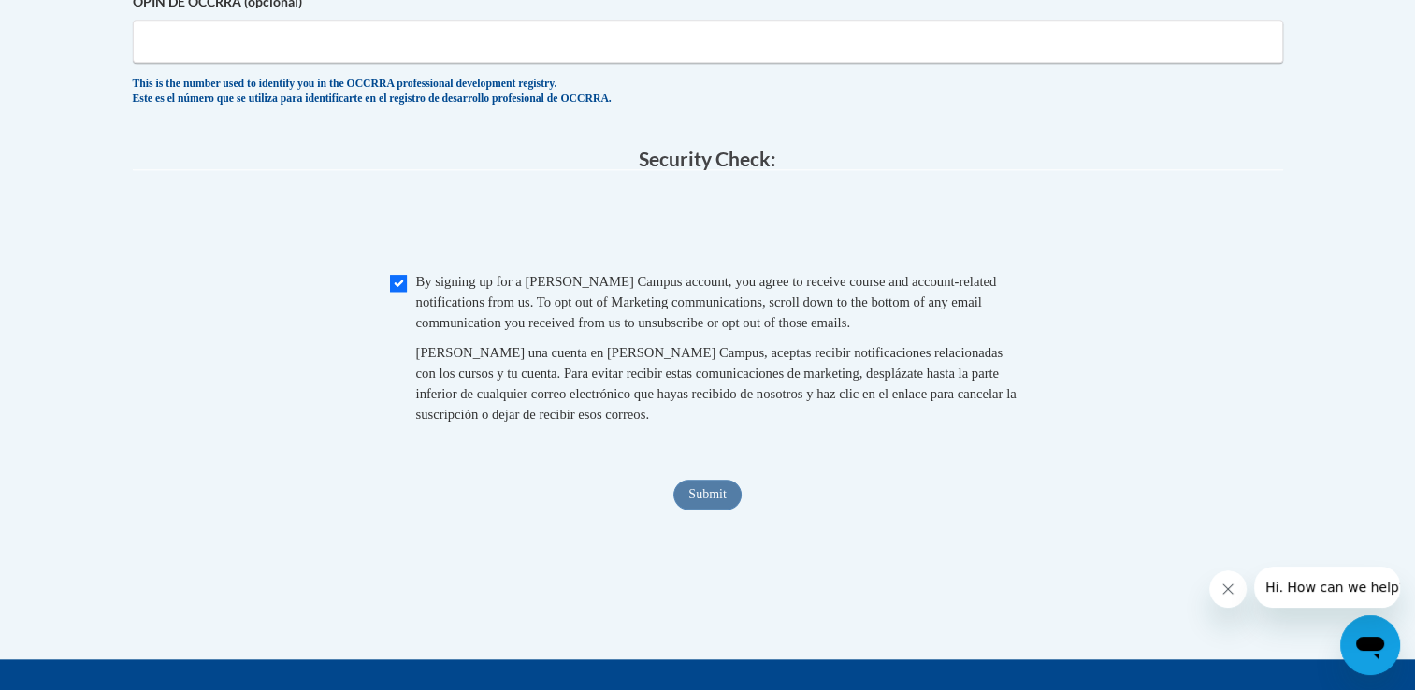
click at [997, 170] on legend "Security Check:" at bounding box center [708, 160] width 1150 height 22
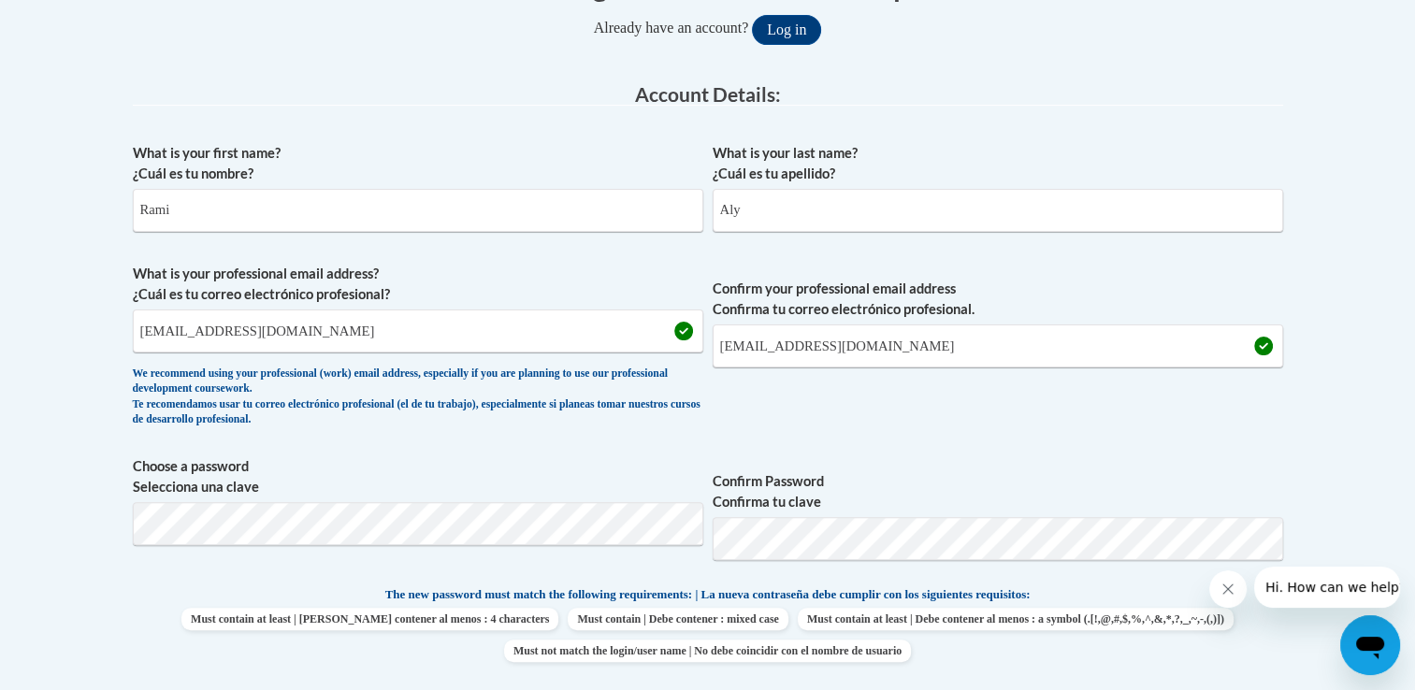
scroll to position [432, 0]
click at [531, 339] on input "Rami.Aly@charterschools.ae" at bounding box center [418, 330] width 571 height 43
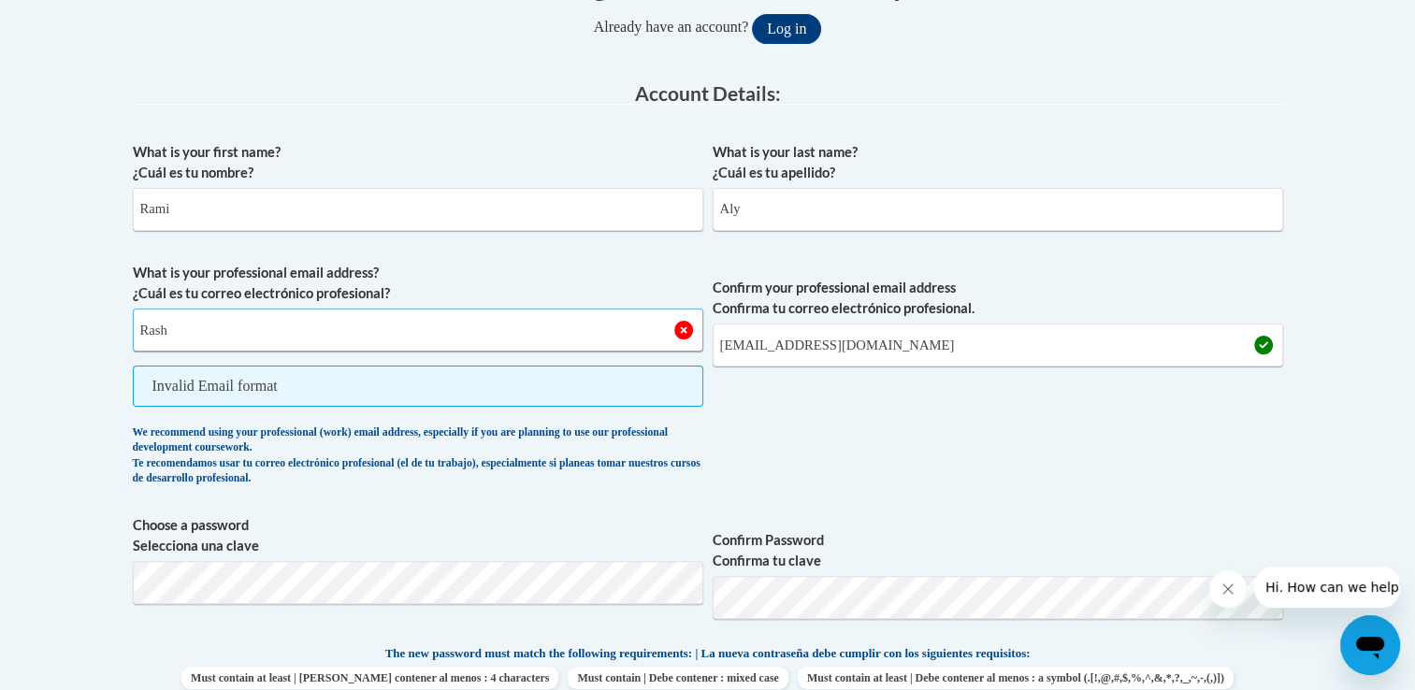
type input "rashidy1333@yahoo.com"
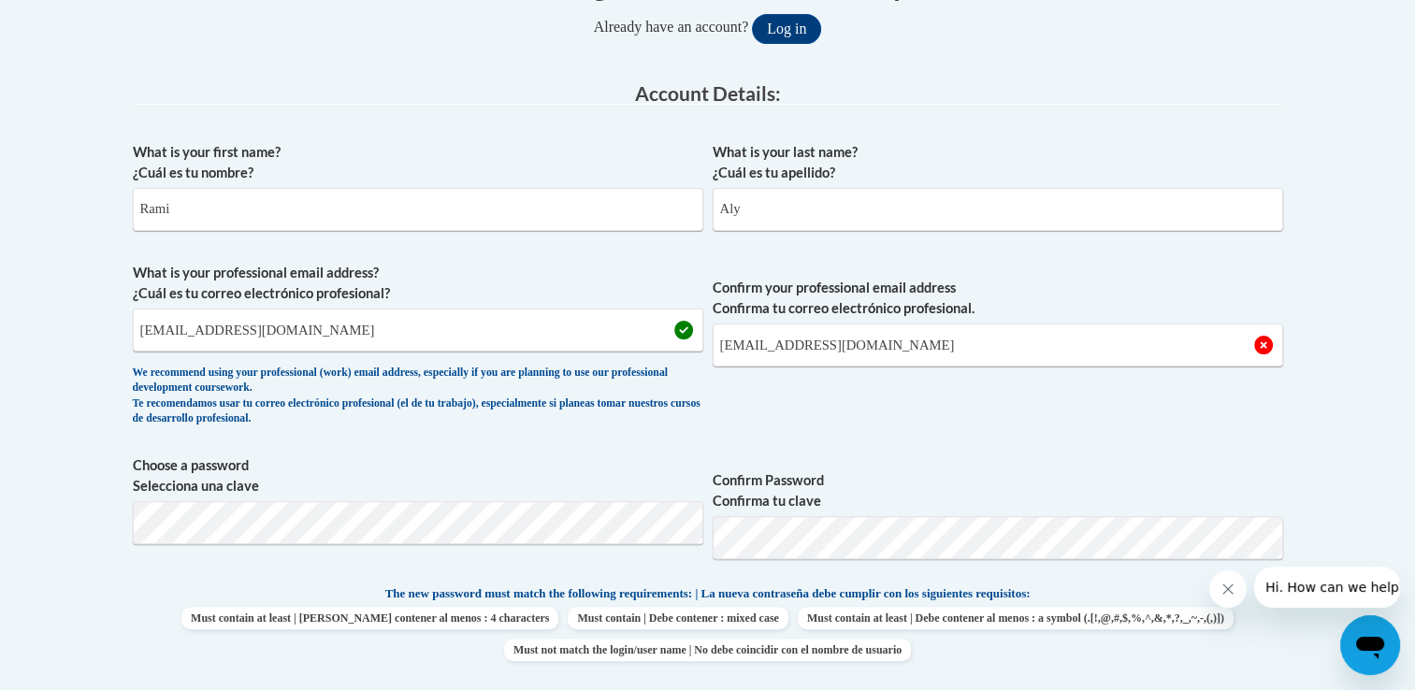
scroll to position [1685, 0]
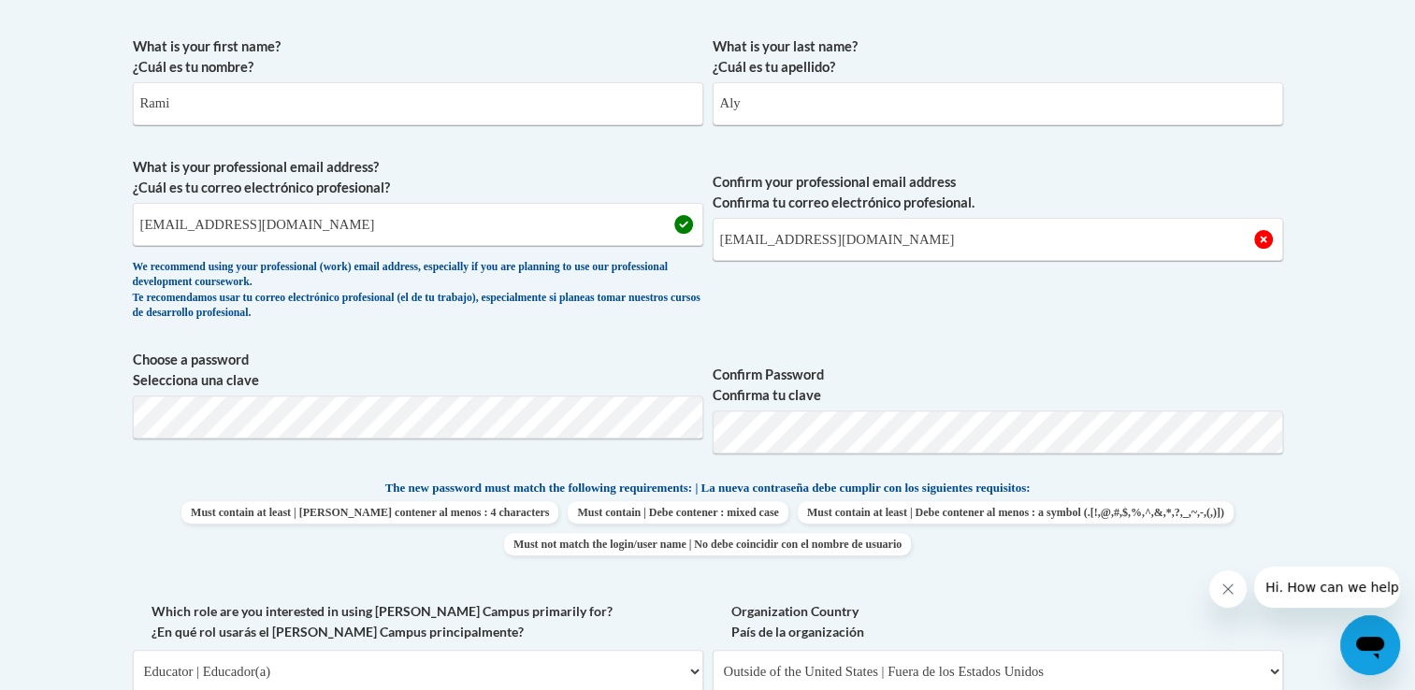
scroll to position [540, 0]
click at [899, 240] on input "Rami.Aly@charterschools.ae" at bounding box center [998, 237] width 571 height 43
type input "R"
type input "rashidy1333@yahoo.com"
click at [904, 311] on span "Confirm your professional email address Confirma tu correo electrónico profesio…" at bounding box center [998, 241] width 571 height 173
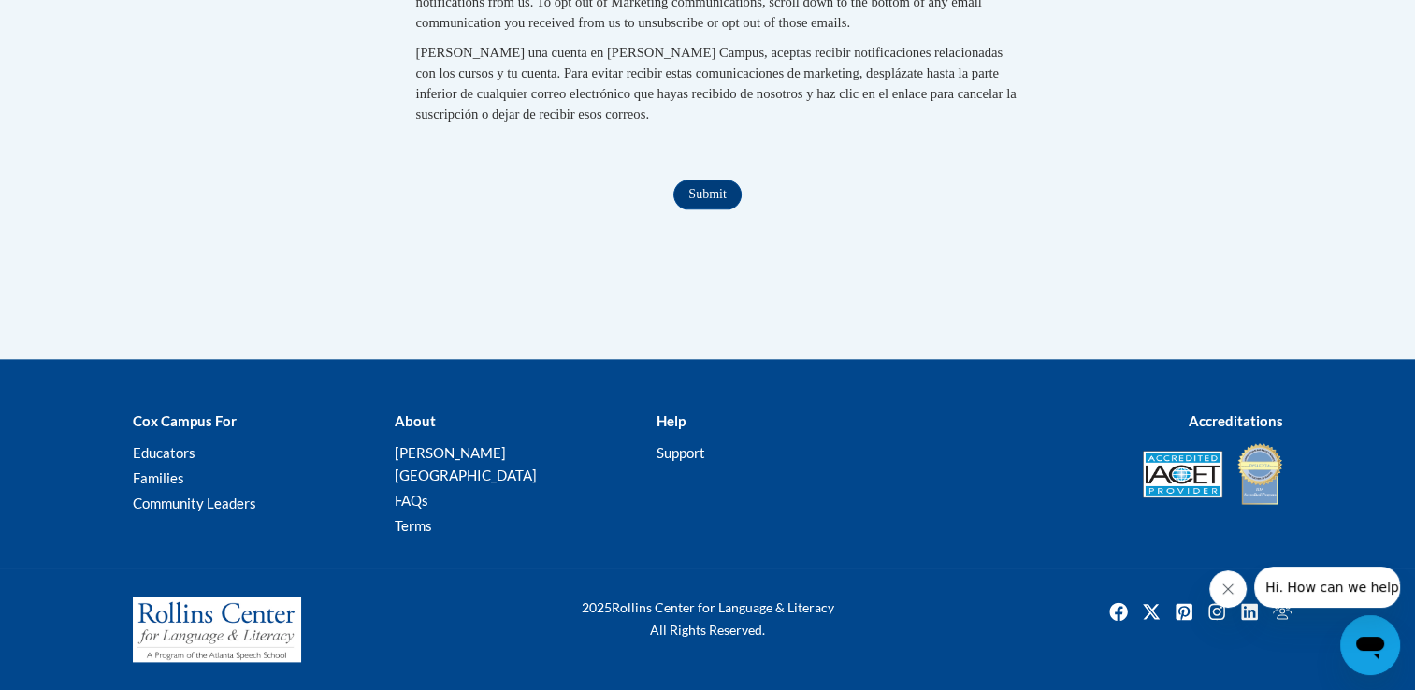
scroll to position [2075, 0]
click at [715, 210] on input "Submit" at bounding box center [706, 195] width 67 height 30
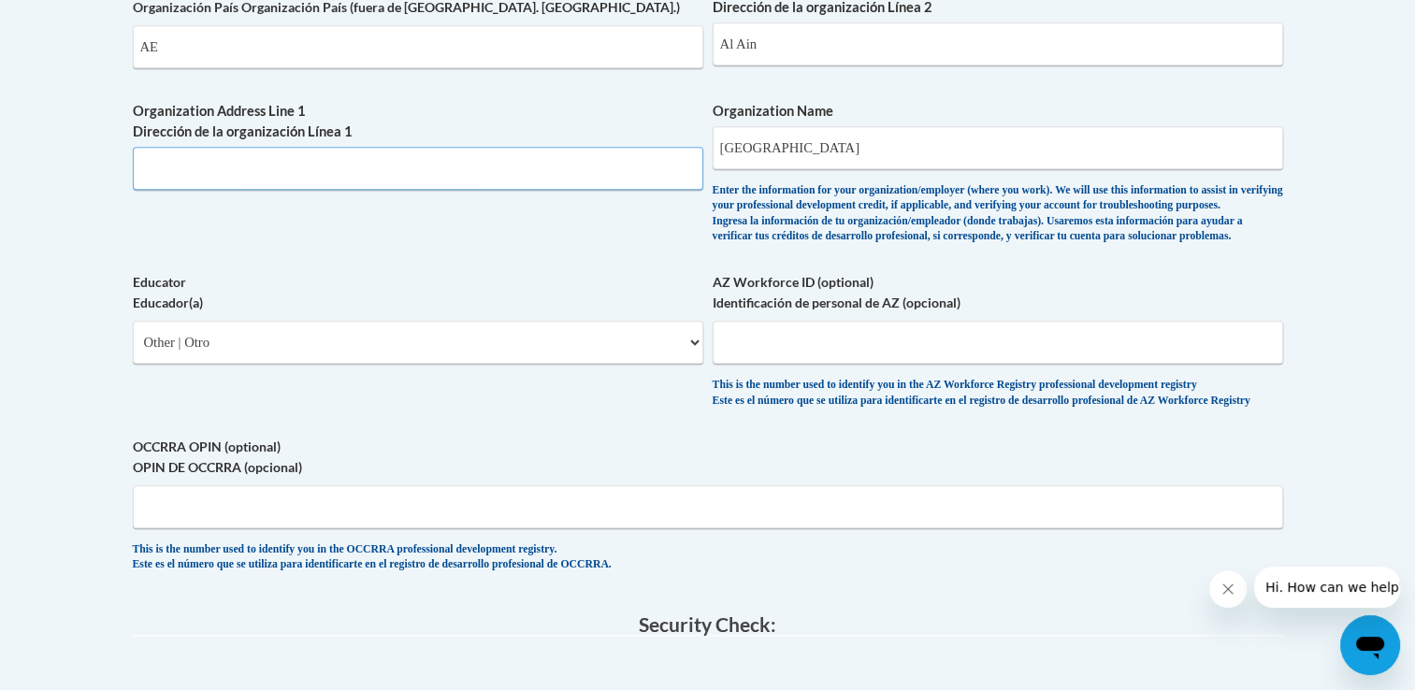
scroll to position [1285, 0]
click at [474, 155] on input "Organization Address Line 1 Dirección de la organización Línea 1" at bounding box center [418, 169] width 571 height 43
type input "Al Ain"
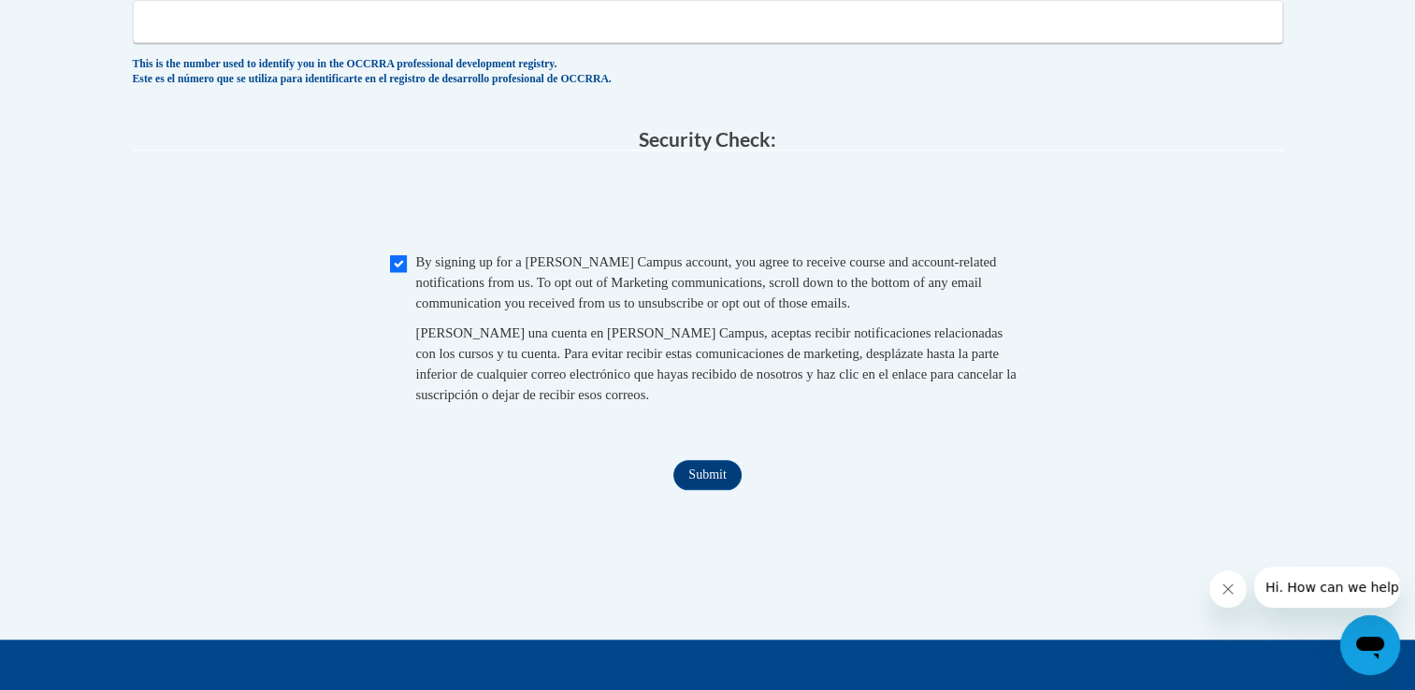
scroll to position [1772, 0]
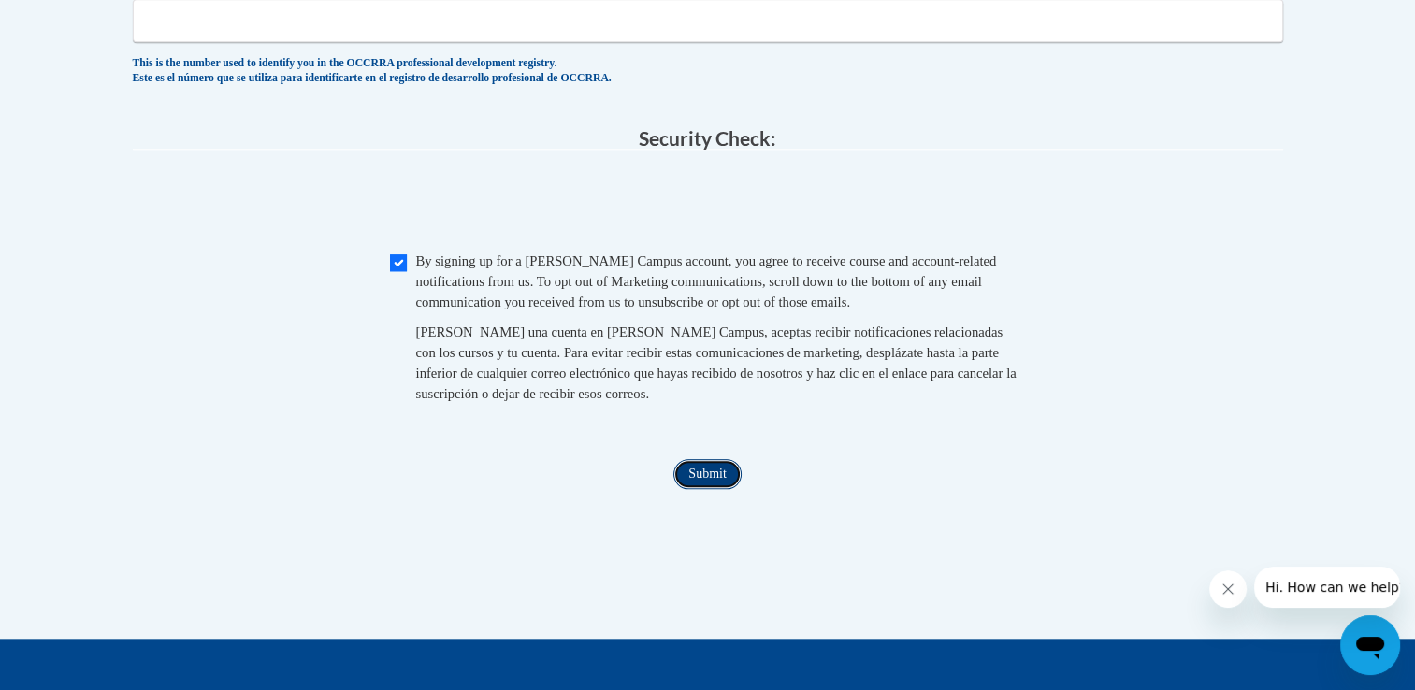
click at [701, 489] on input "Submit" at bounding box center [706, 474] width 67 height 30
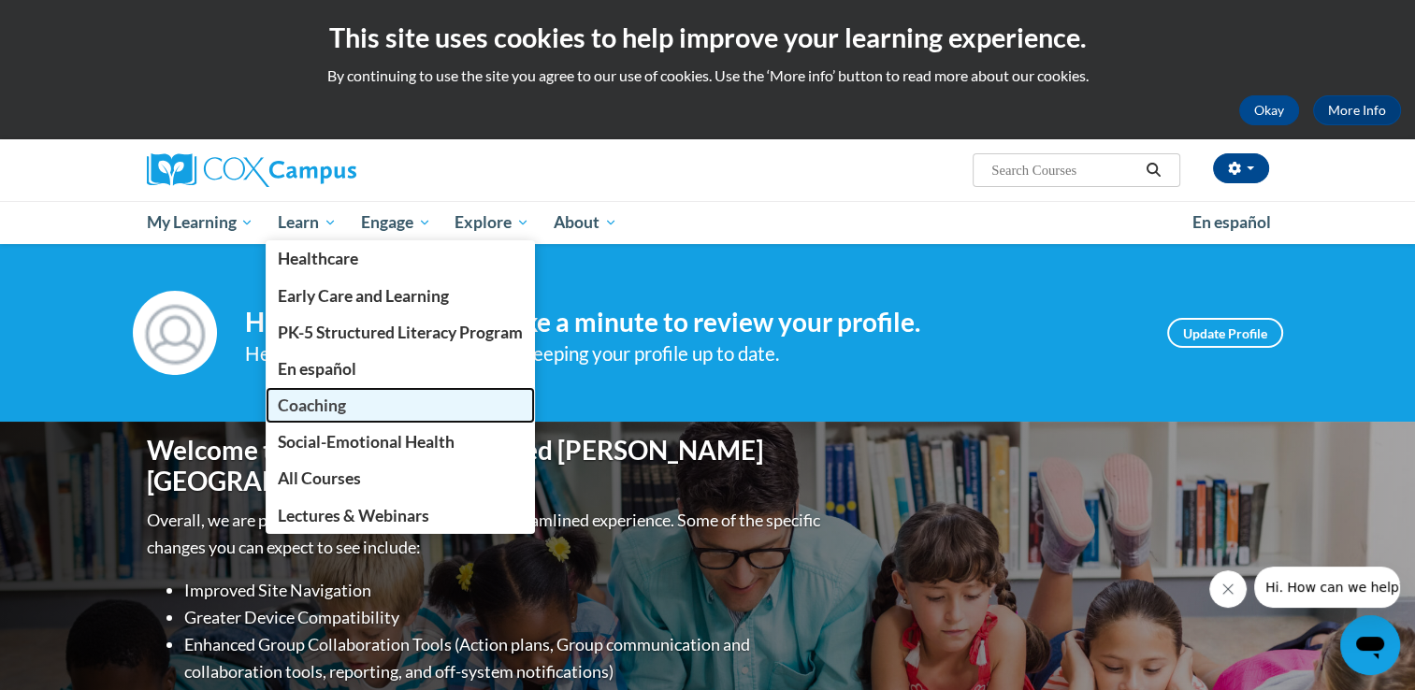
click at [340, 394] on link "Coaching" at bounding box center [400, 405] width 269 height 36
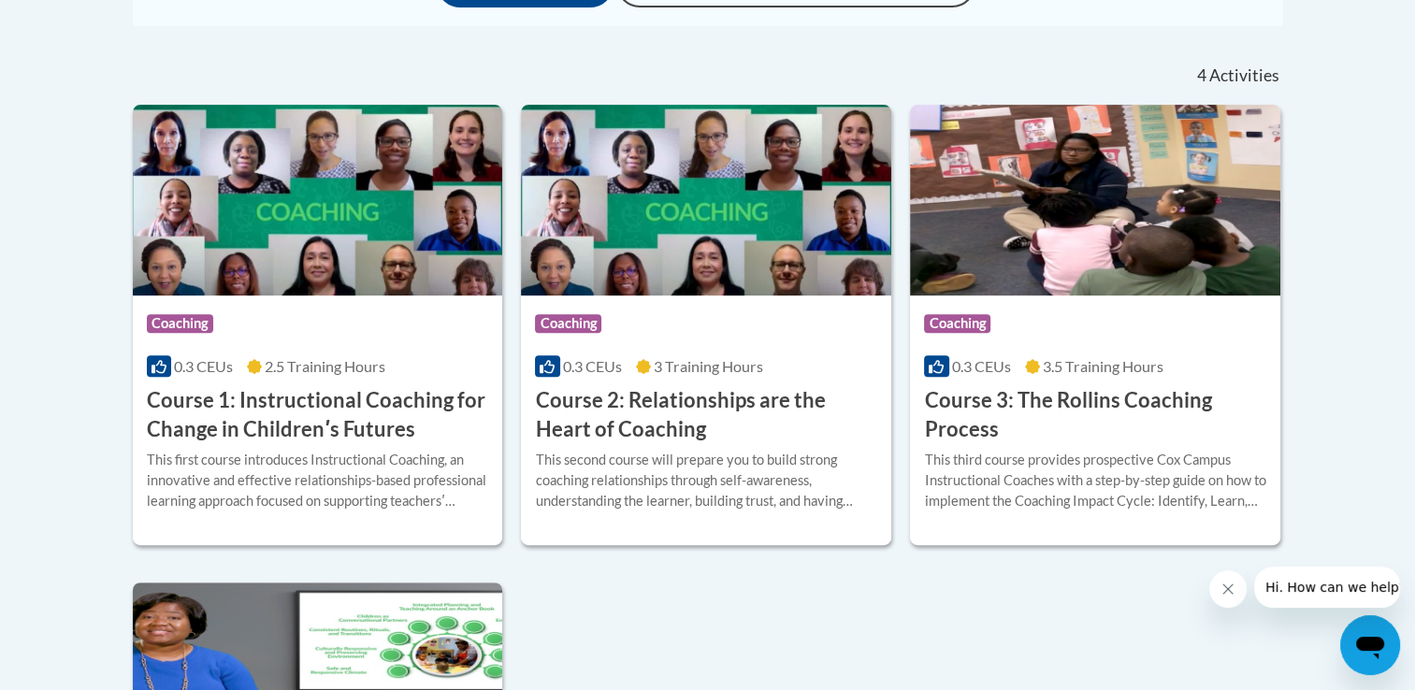
scroll to position [685, 0]
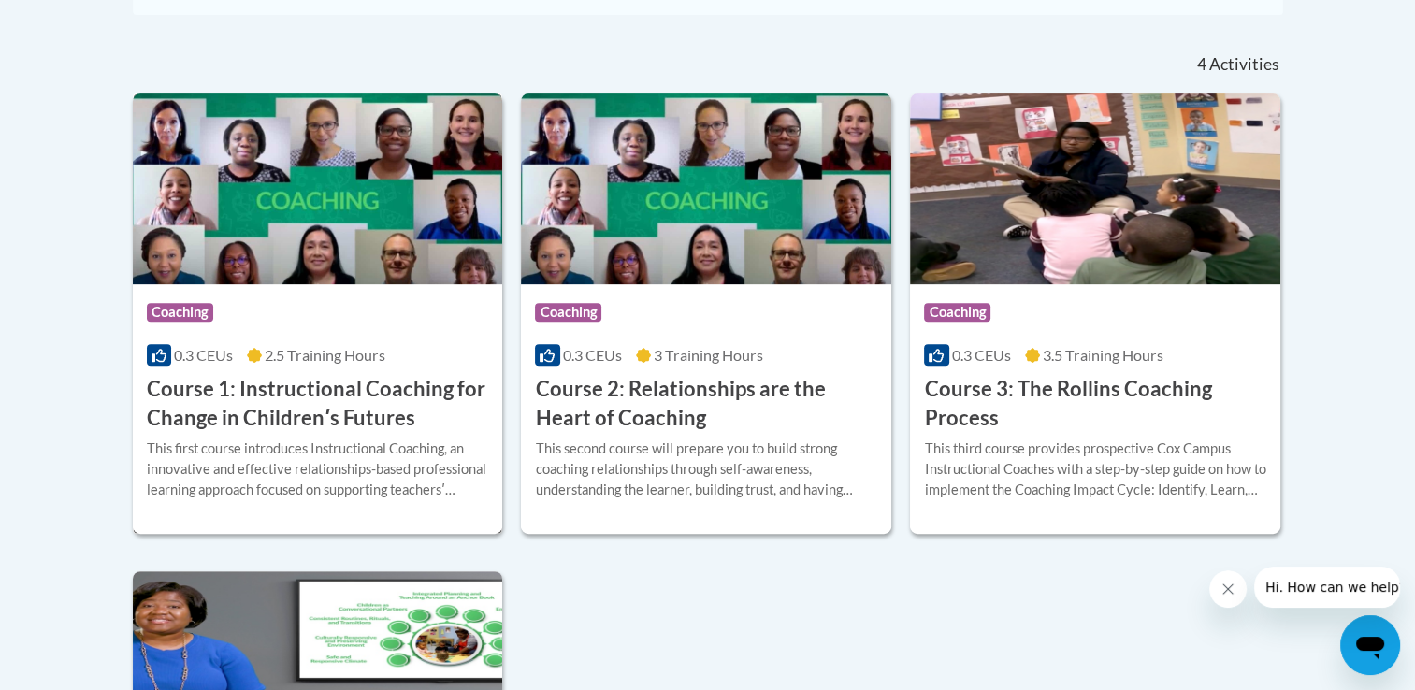
click at [409, 396] on h3 "Course 1: Instructional Coaching for Change in Childrenʹs Futures" at bounding box center [318, 404] width 342 height 58
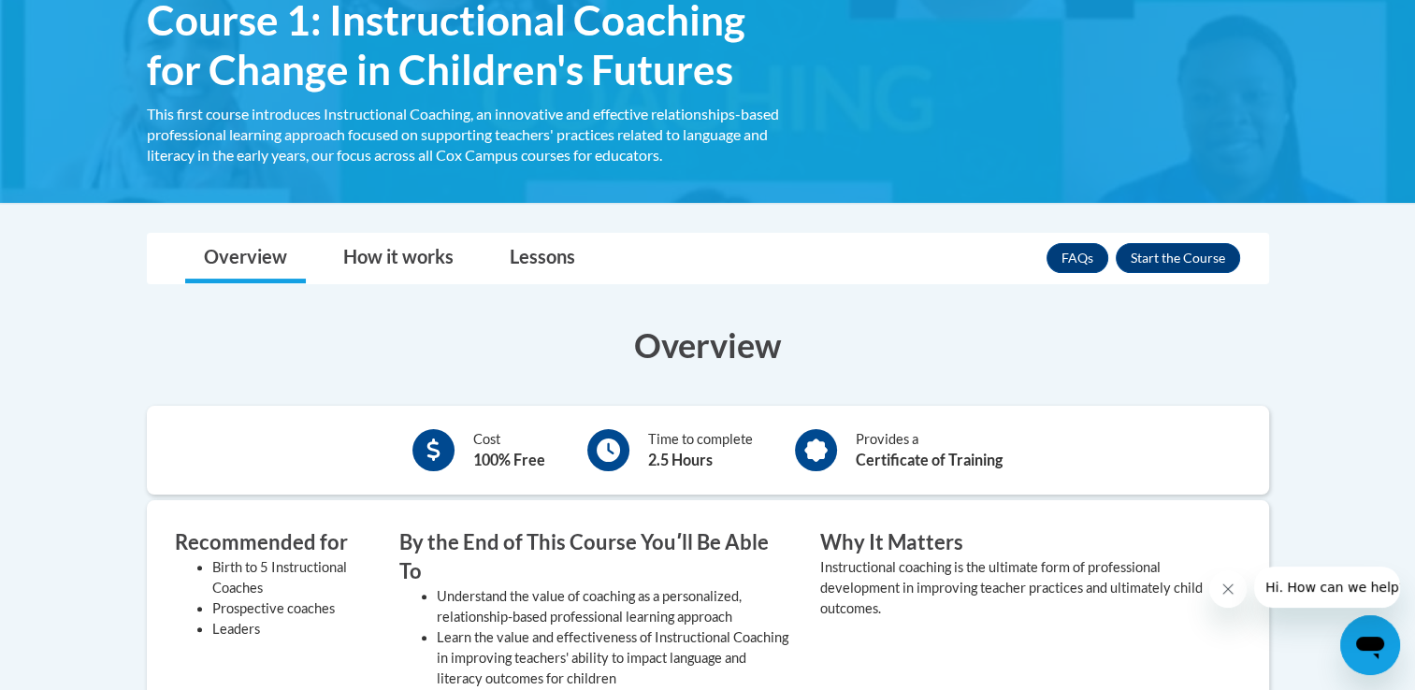
scroll to position [335, 0]
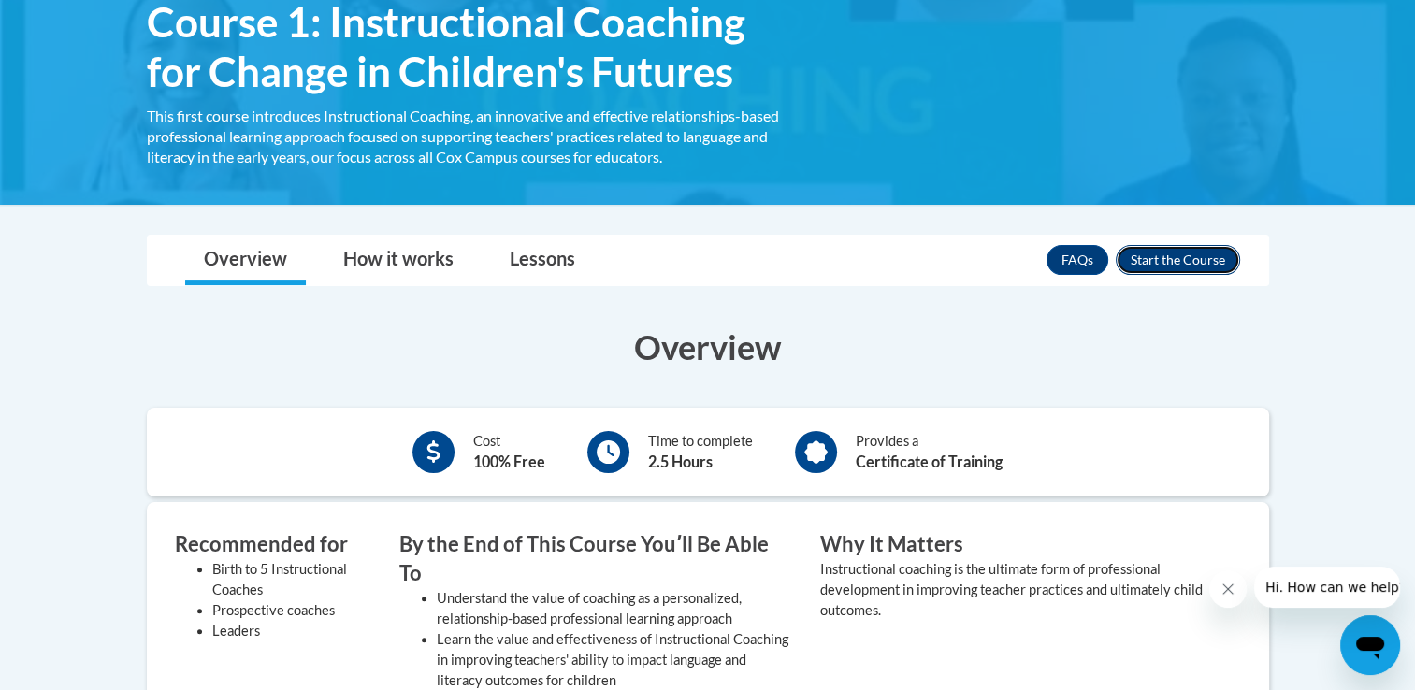
click at [1149, 253] on button "Enroll" at bounding box center [1178, 260] width 124 height 30
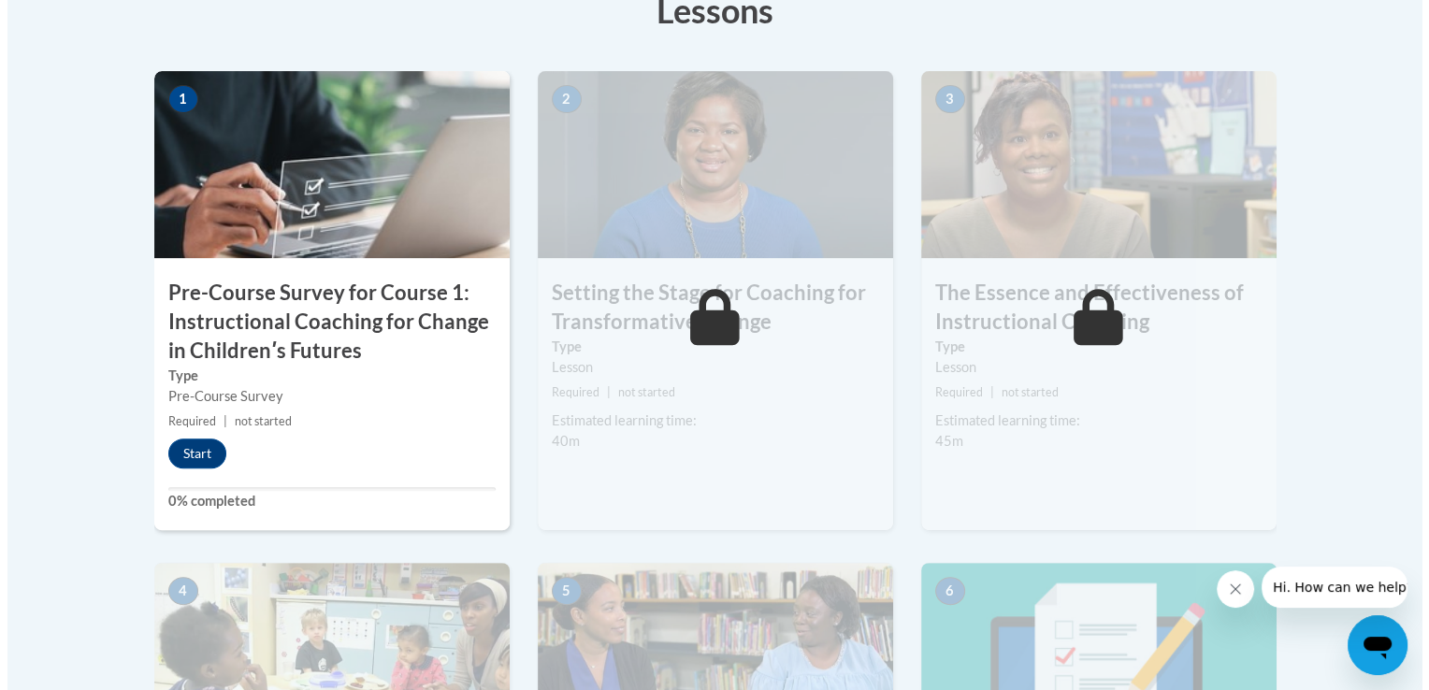
scroll to position [587, 0]
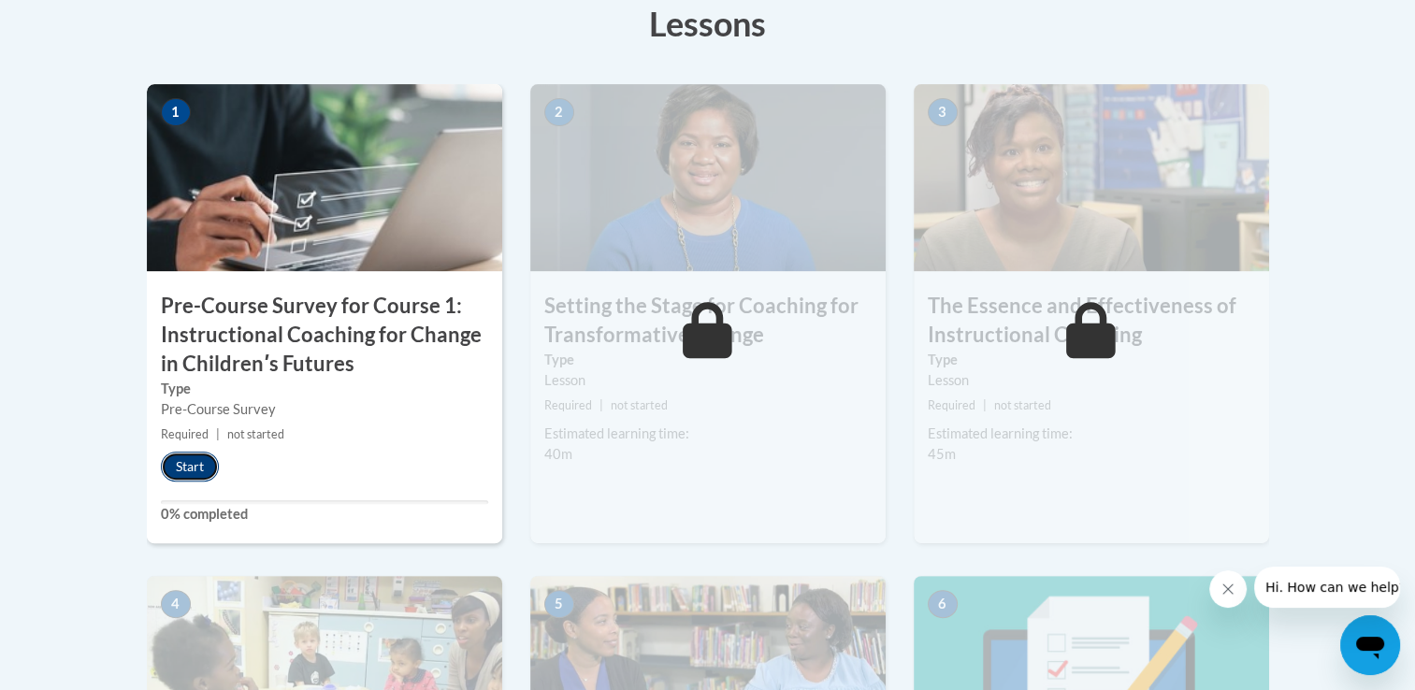
click at [197, 467] on button "Start" at bounding box center [190, 467] width 58 height 30
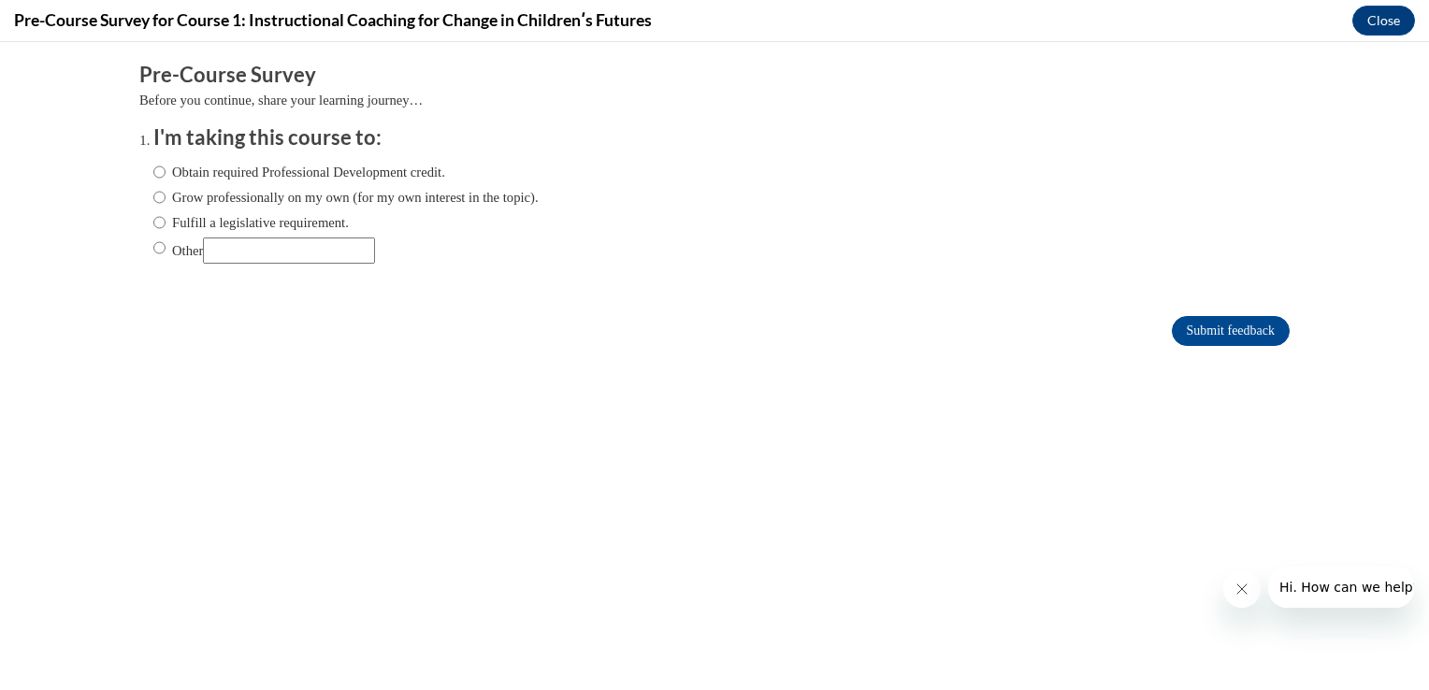
scroll to position [0, 0]
drag, startPoint x: 158, startPoint y: 217, endPoint x: 344, endPoint y: 216, distance: 186.1
click at [344, 216] on label "Fulfill a legislative requirement." at bounding box center [250, 222] width 195 height 21
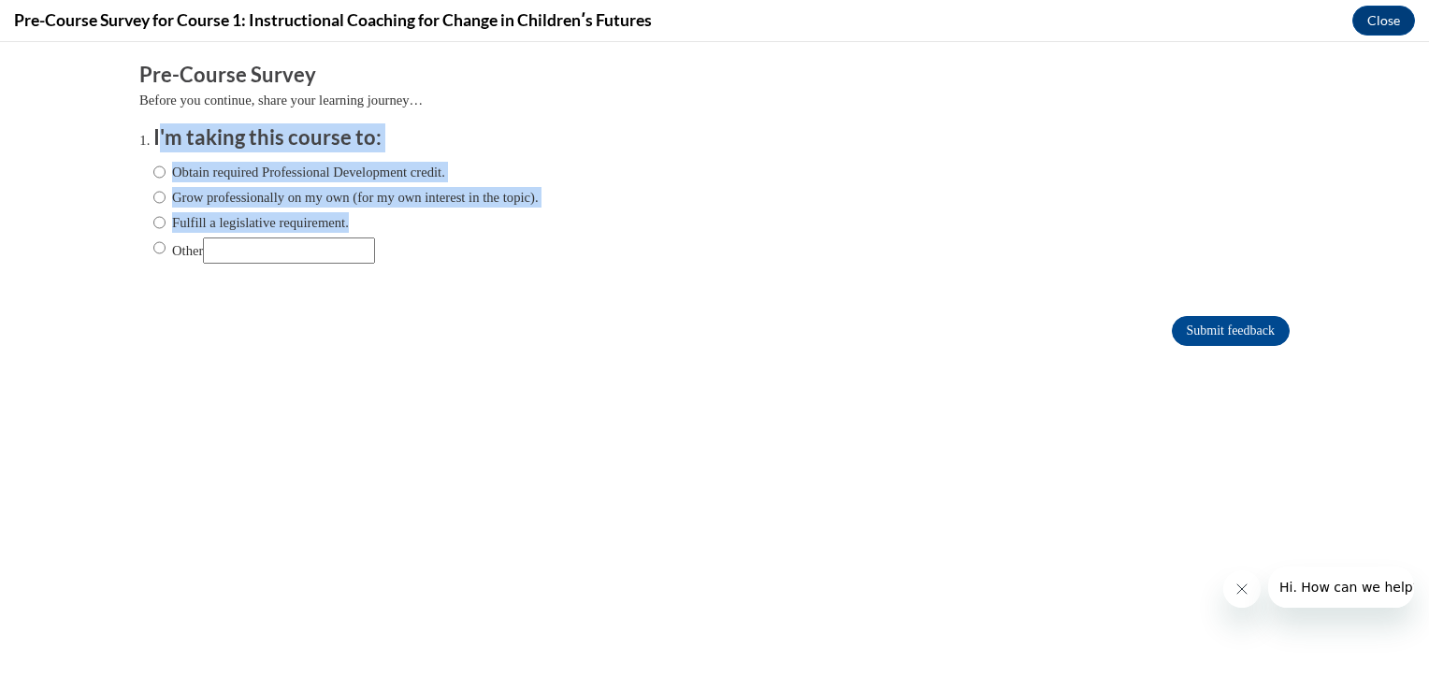
drag, startPoint x: 142, startPoint y: 137, endPoint x: 349, endPoint y: 230, distance: 226.5
click at [349, 230] on li "I'm taking this course to: Obtain required Professional Development credit. Gro…" at bounding box center [714, 200] width 1122 height 155
copy li "'m taking this course to: Obtain required Professional Development credit. Grow…"
click at [153, 173] on input "Obtain required Professional Development credit." at bounding box center [159, 172] width 12 height 21
radio input "true"
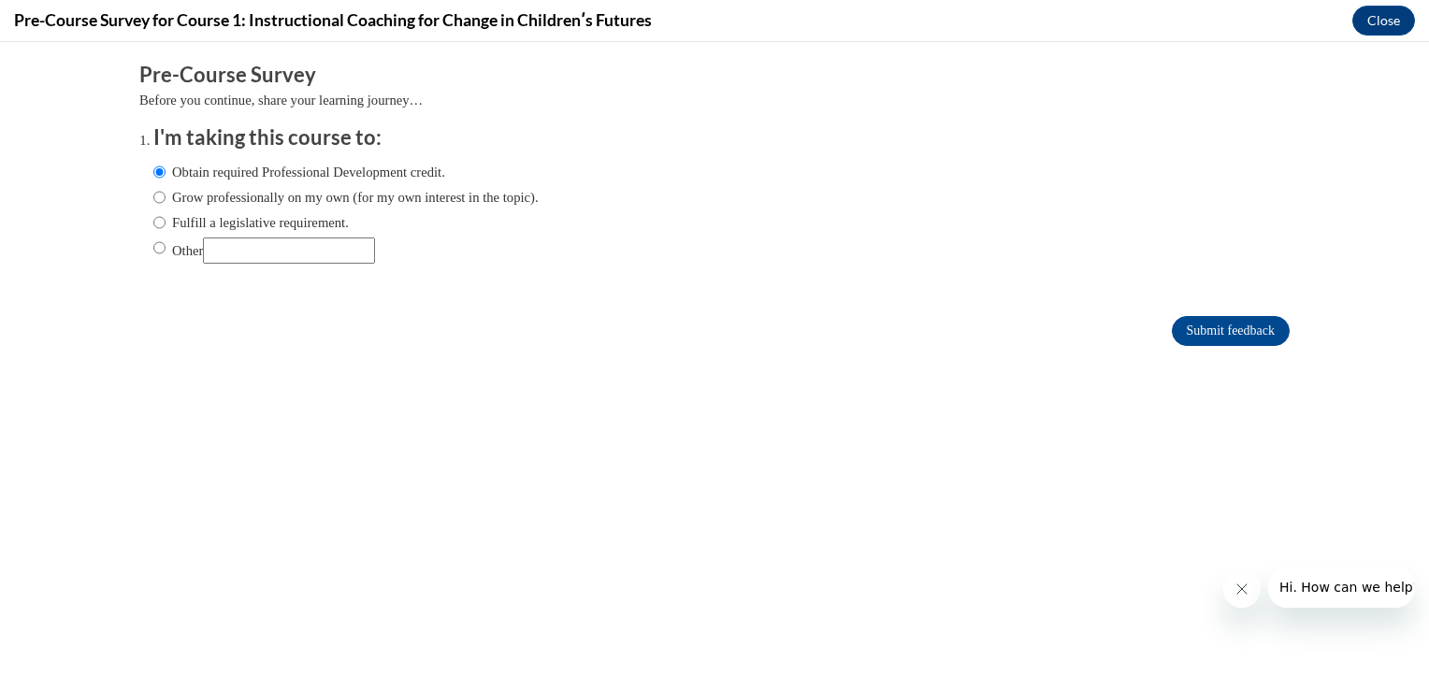
click at [456, 366] on div "Comments Pre-Course Survey Before you continue, share your learning journey… I'…" at bounding box center [714, 260] width 1179 height 436
click at [1172, 331] on input "Submit feedback" at bounding box center [1231, 331] width 118 height 30
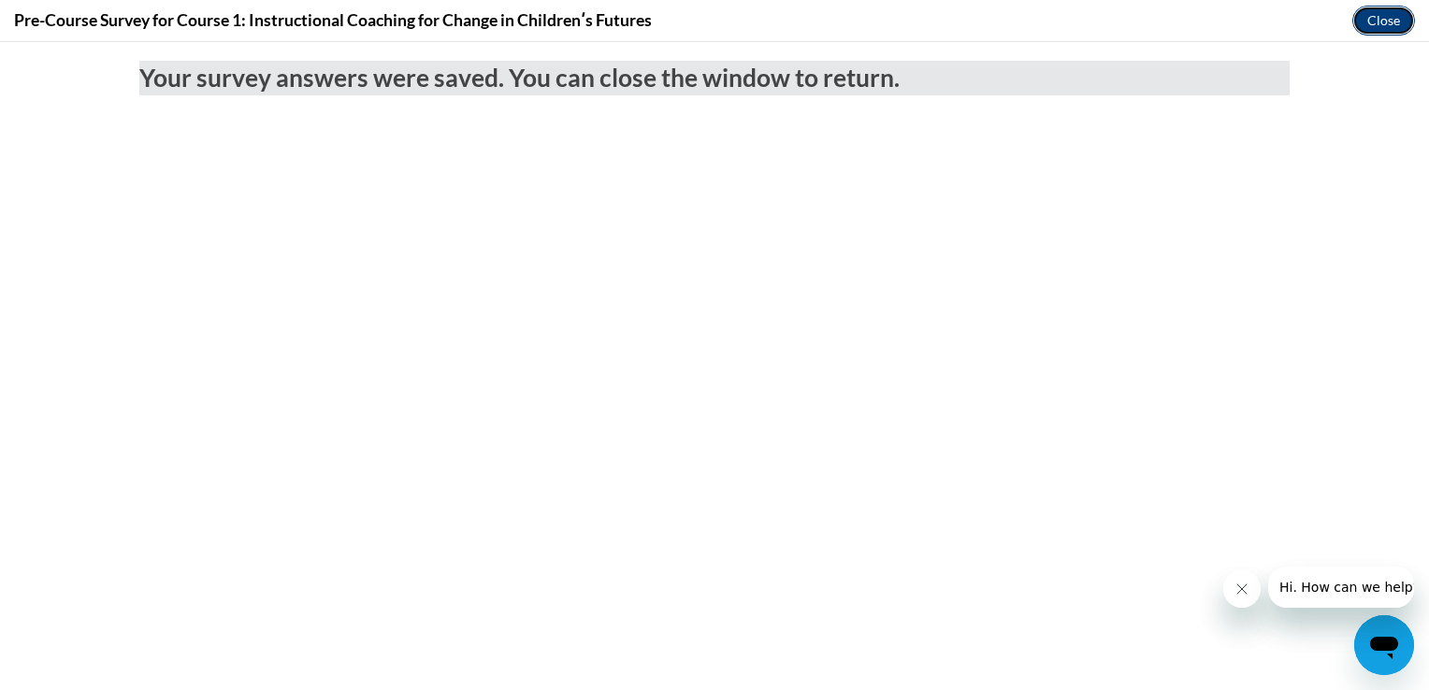
click at [1384, 16] on button "Close" at bounding box center [1383, 21] width 63 height 30
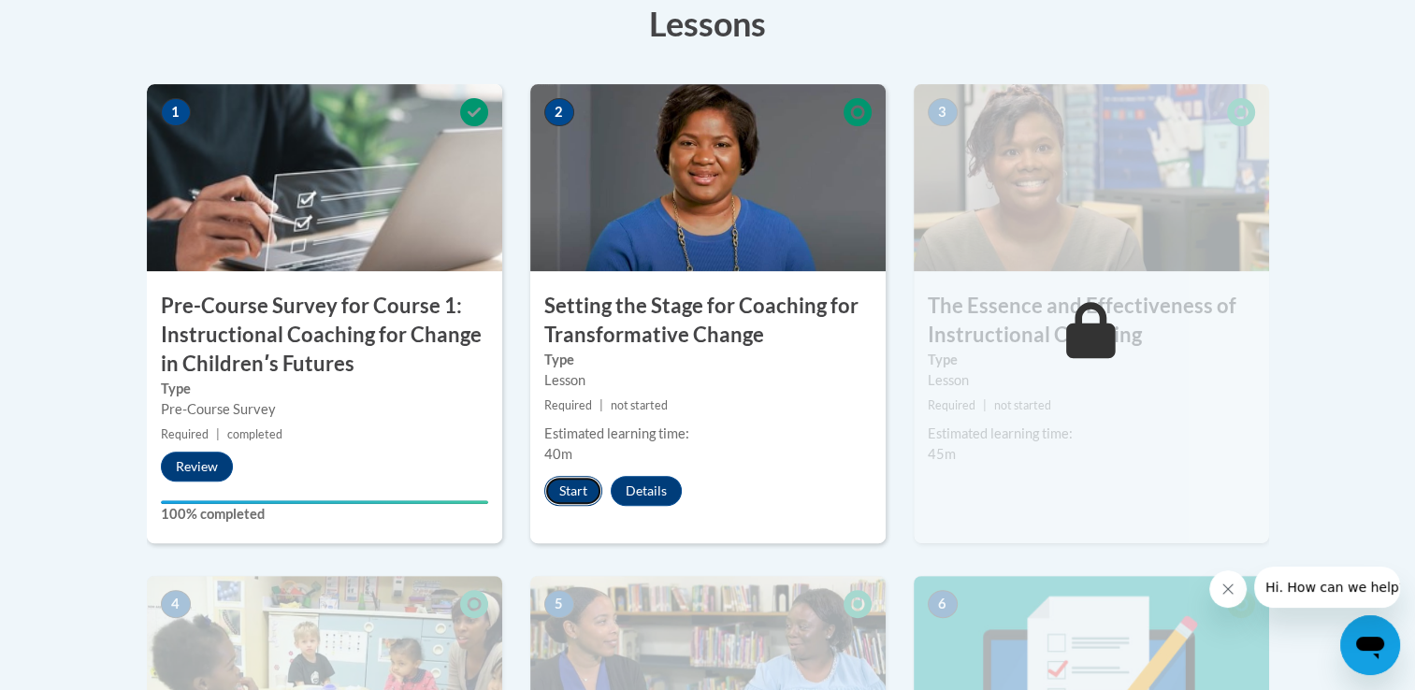
click at [563, 495] on button "Start" at bounding box center [573, 491] width 58 height 30
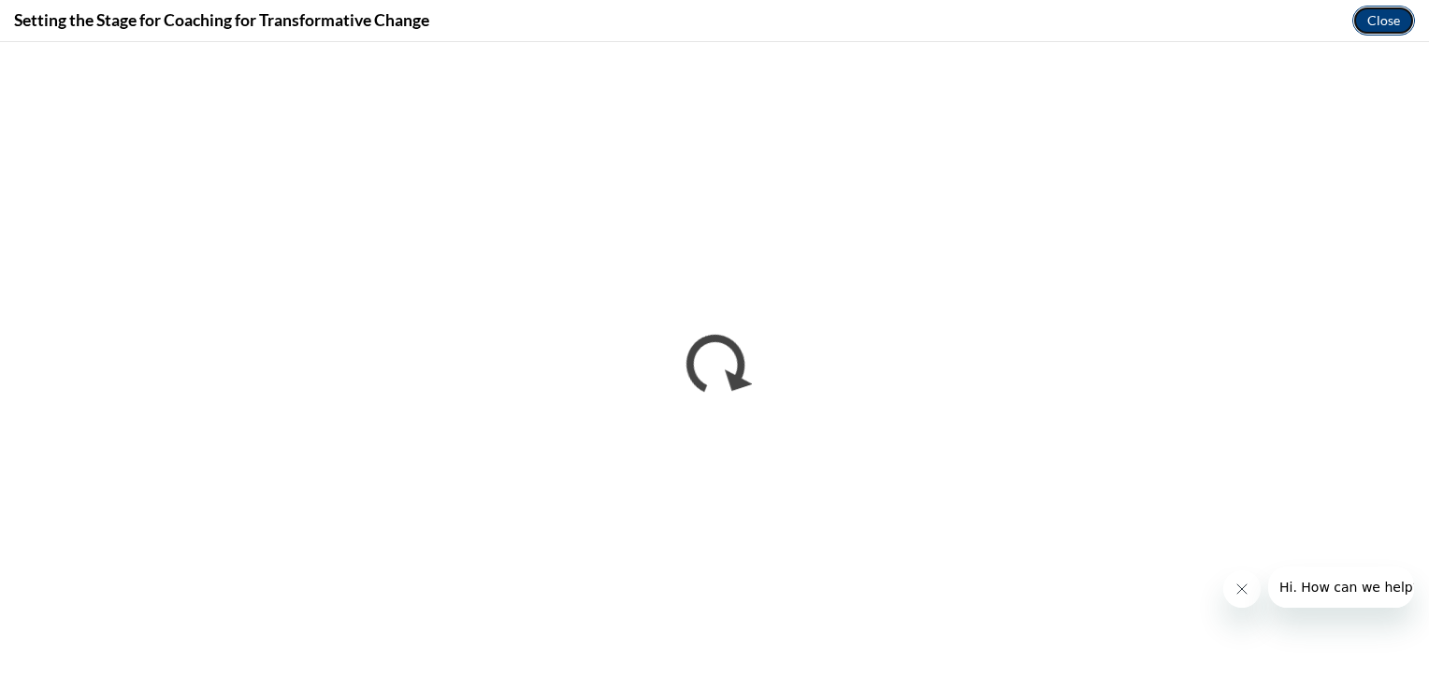
click at [1390, 12] on button "Close" at bounding box center [1383, 21] width 63 height 30
